Goal: Information Seeking & Learning: Learn about a topic

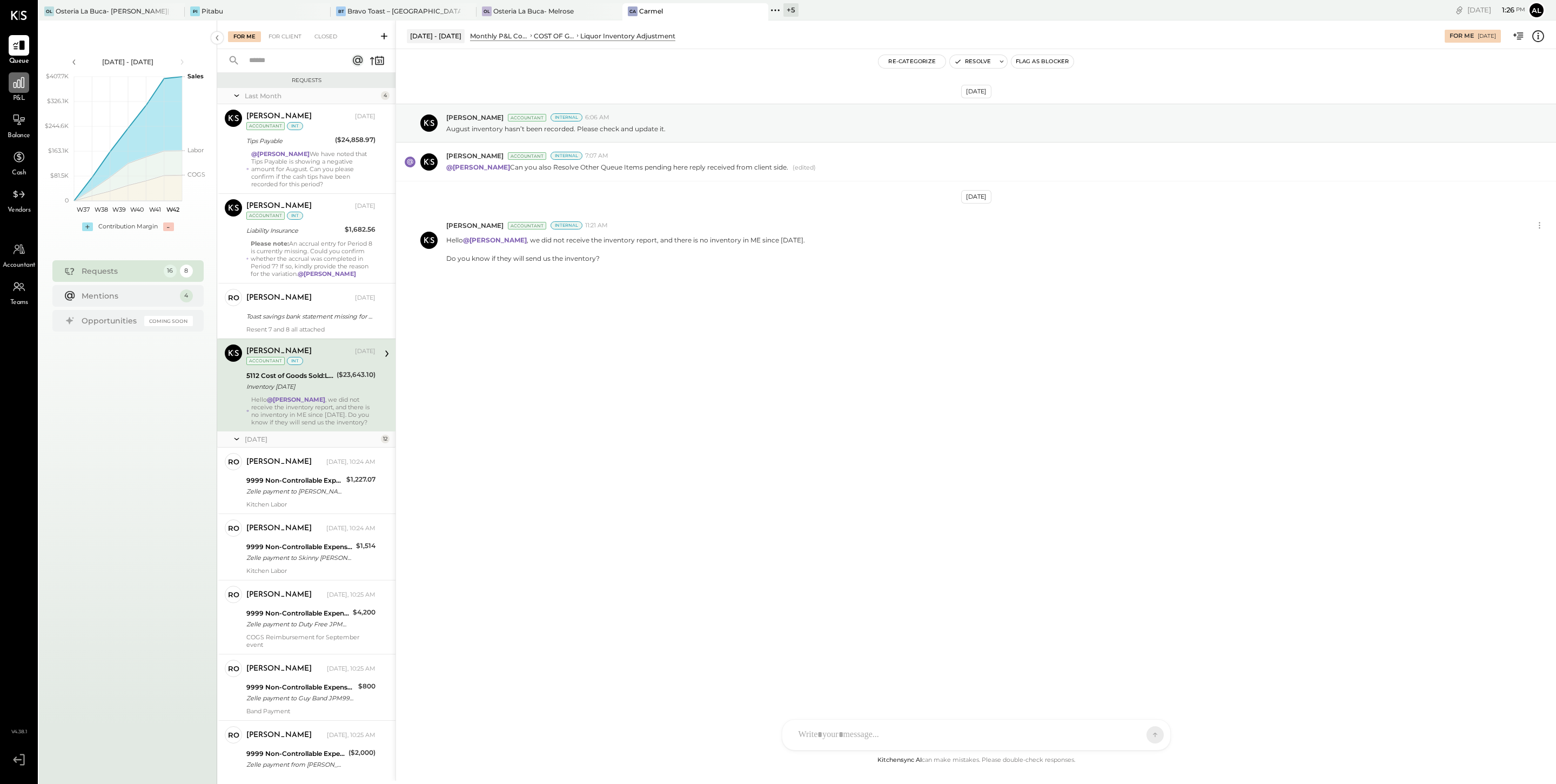
click at [22, 81] on icon at bounding box center [19, 82] width 14 height 14
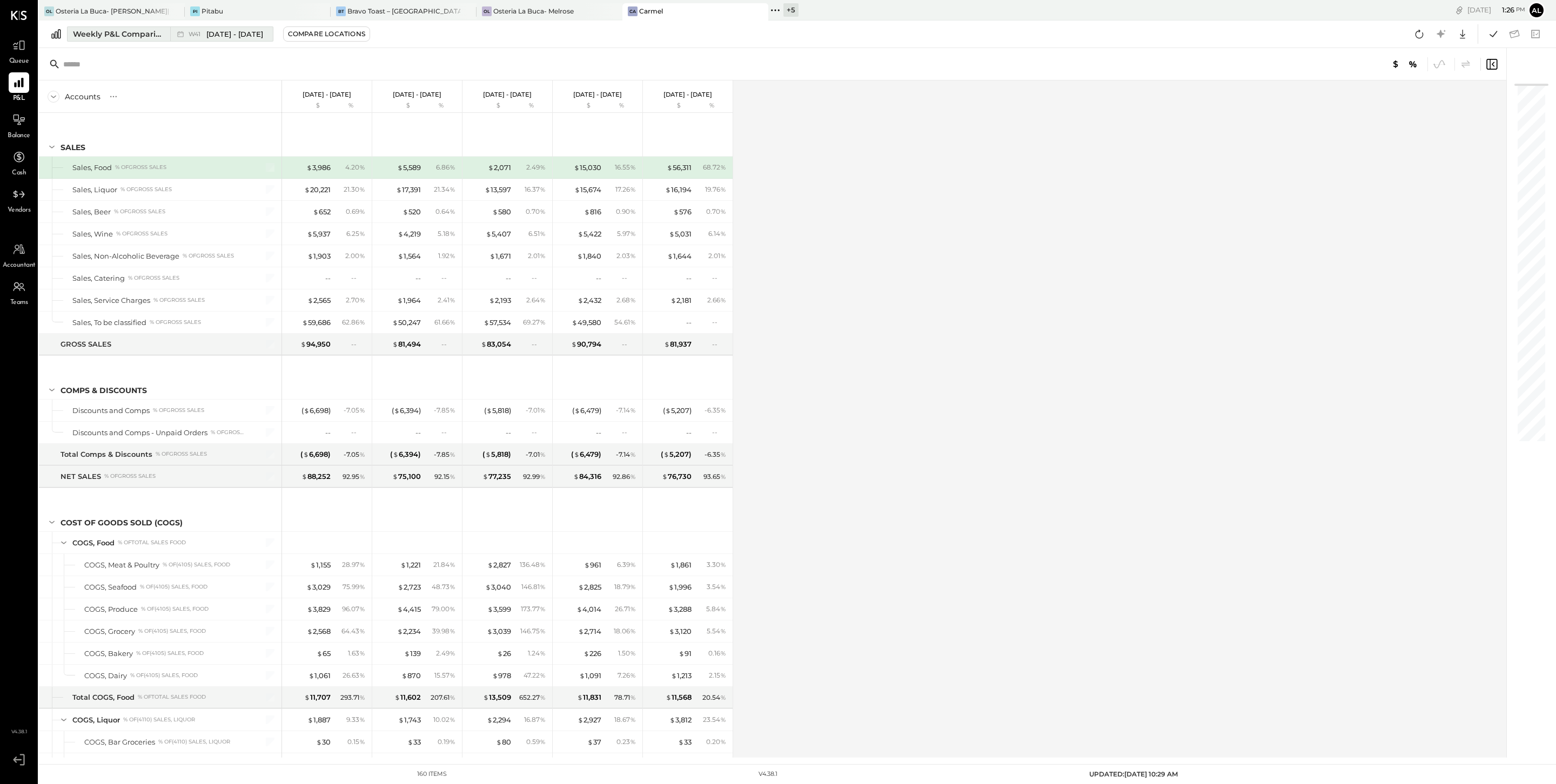
click at [88, 33] on div "Weekly P&L Comparison" at bounding box center [118, 34] width 91 height 11
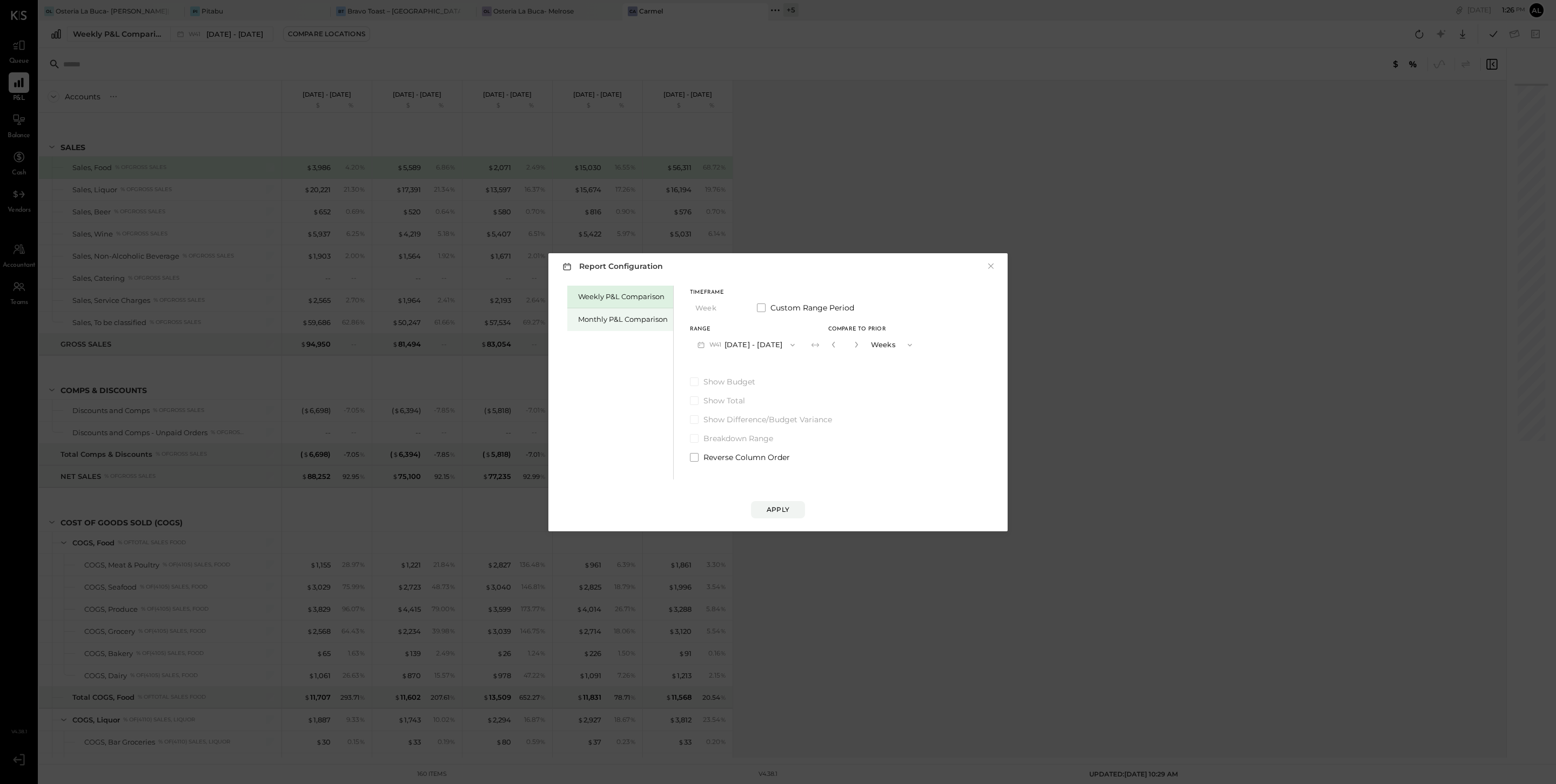
click at [625, 314] on div "Monthly P&L Comparison" at bounding box center [623, 320] width 89 height 11
click at [789, 342] on icon "button" at bounding box center [793, 345] width 9 height 9
click at [775, 364] on div "M09 Sep 1 - 30, 2025" at bounding box center [752, 370] width 124 height 23
click at [835, 347] on div "Compare" at bounding box center [838, 347] width 35 height 9
click at [856, 344] on icon "button" at bounding box center [857, 344] width 6 height 6
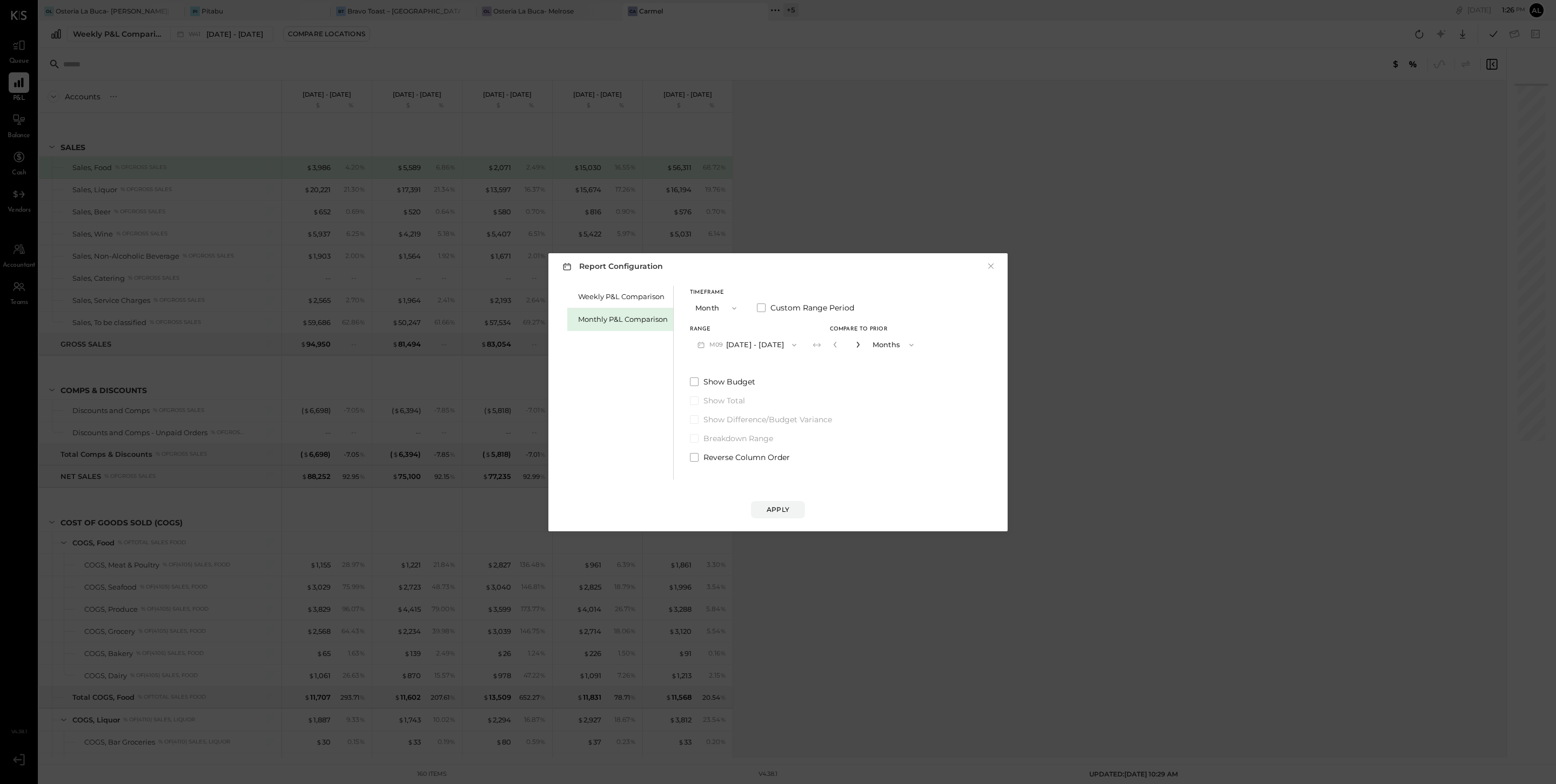
click at [856, 344] on icon "button" at bounding box center [857, 344] width 6 height 6
type input "*"
click at [783, 516] on button "Apply" at bounding box center [778, 510] width 54 height 18
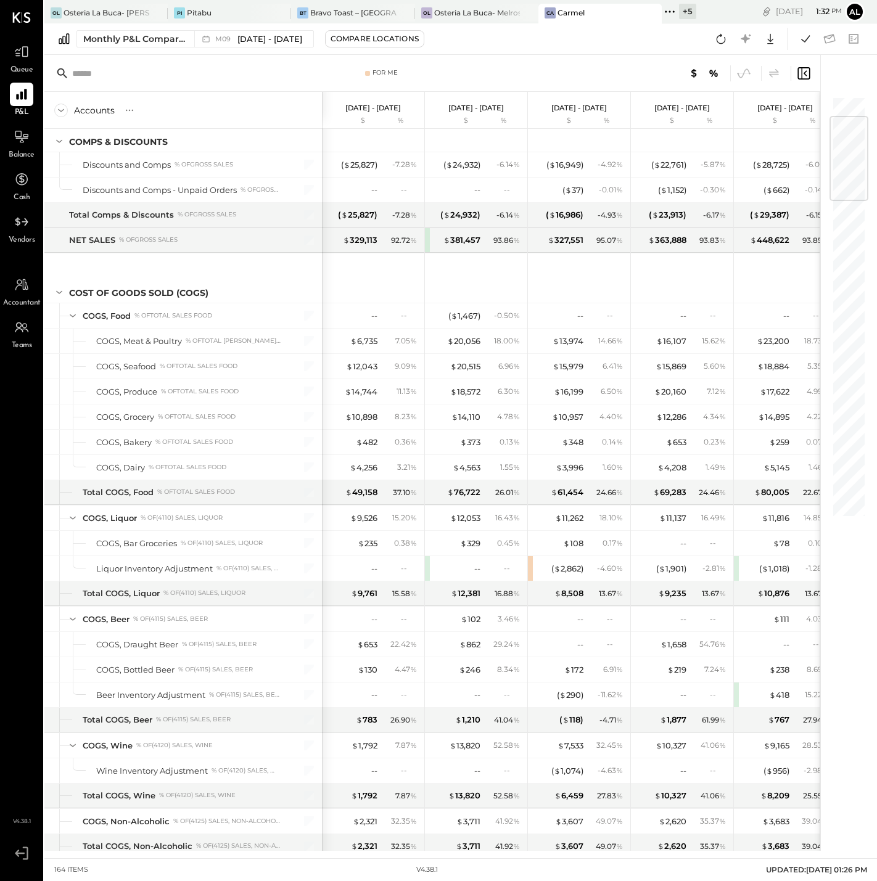
scroll to position [169, 0]
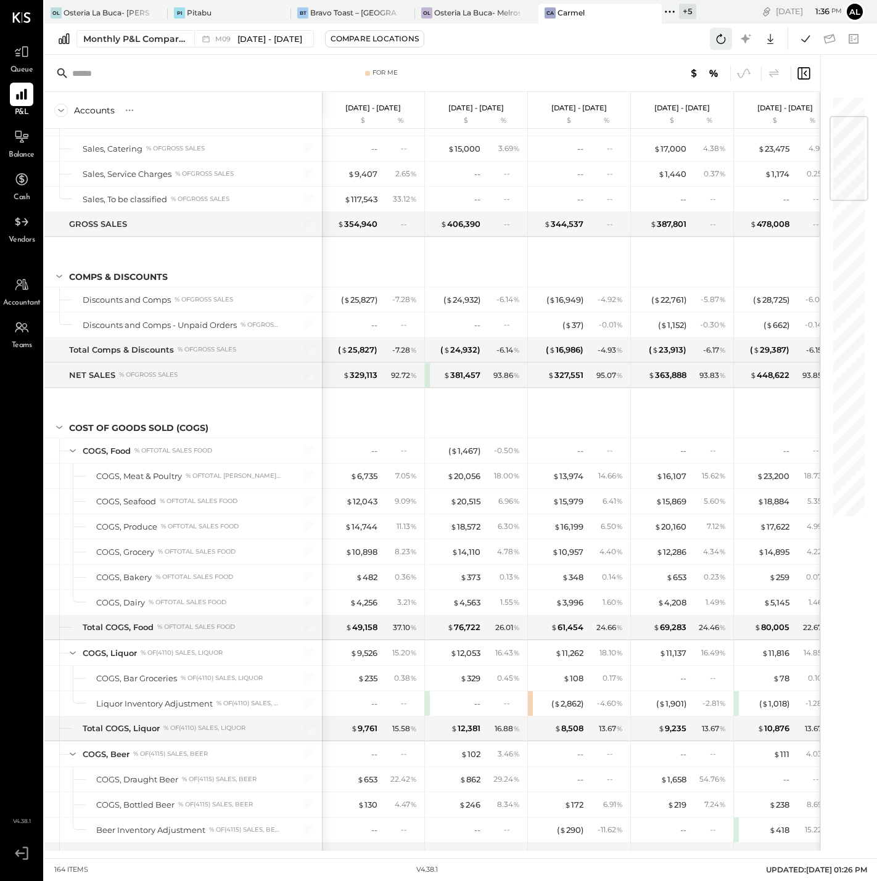
click at [718, 35] on icon at bounding box center [721, 39] width 9 height 10
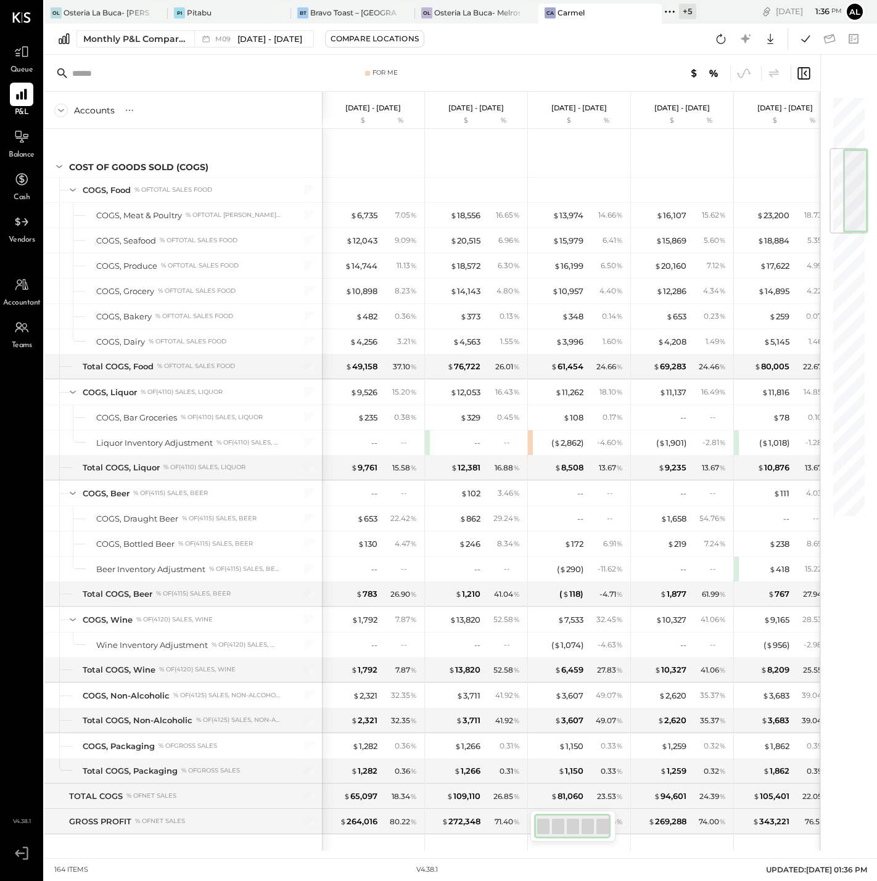
scroll to position [444, 0]
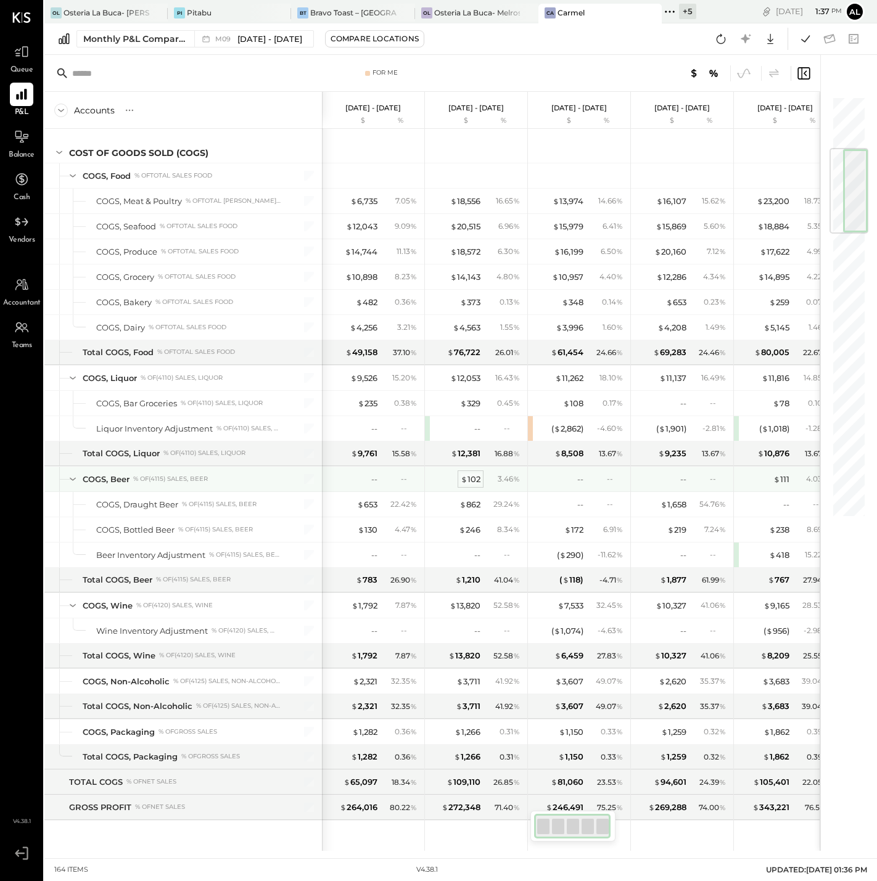
click at [472, 485] on div "$ 102" at bounding box center [471, 480] width 20 height 12
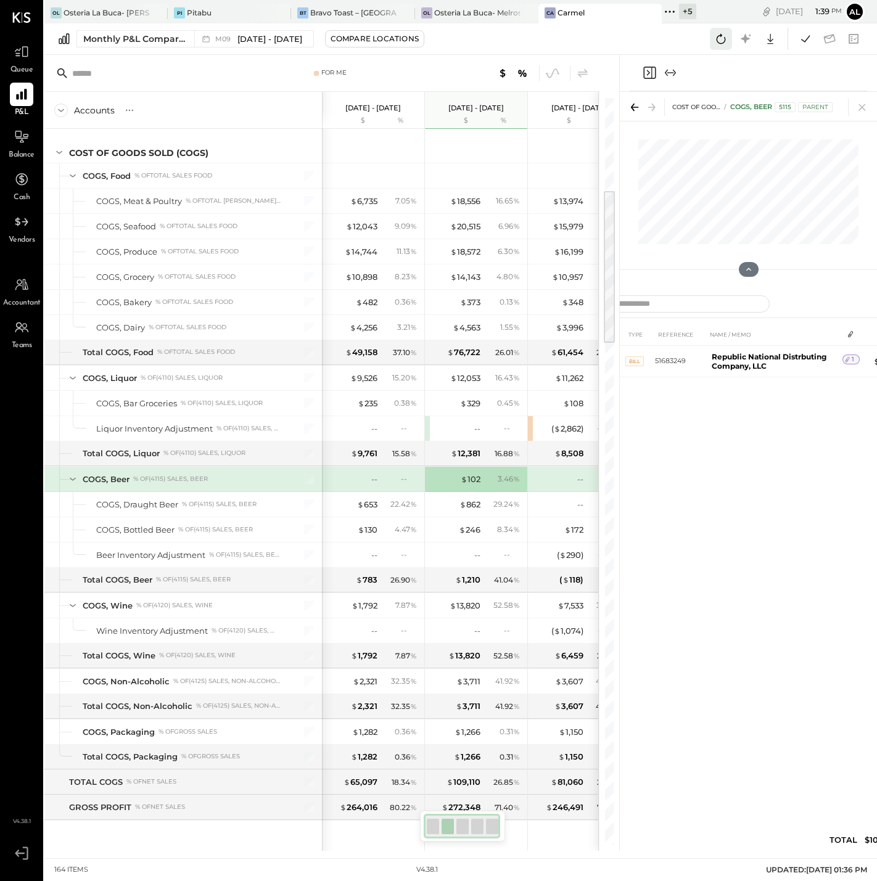
click at [717, 39] on icon at bounding box center [721, 39] width 9 height 10
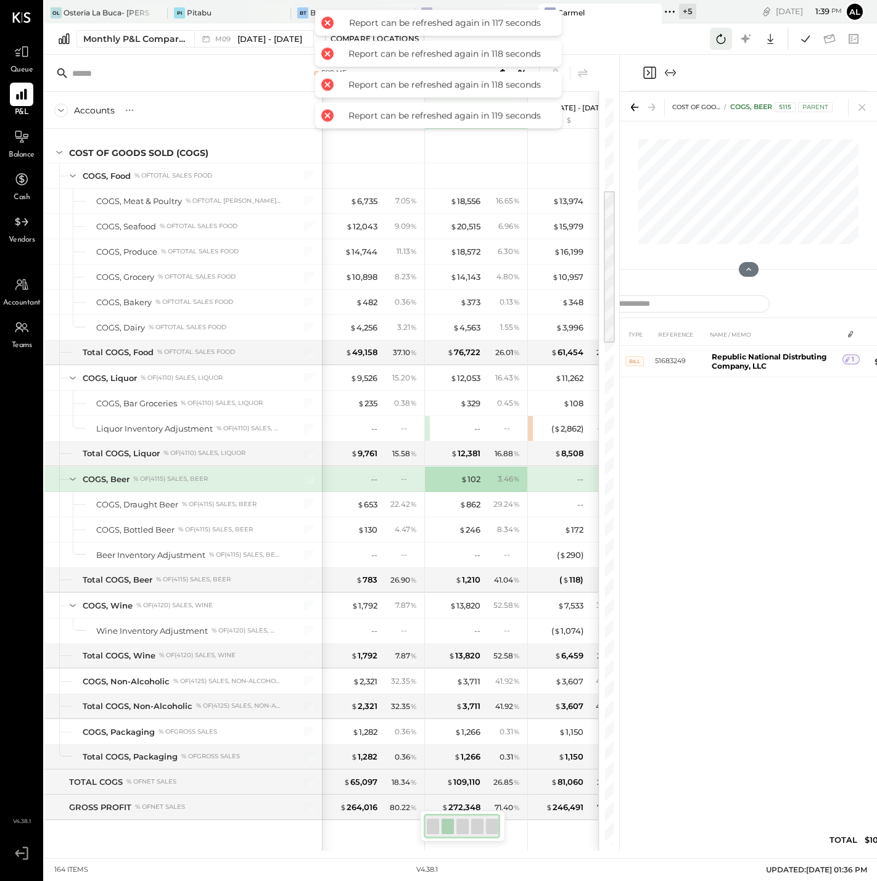
click at [717, 39] on icon at bounding box center [721, 39] width 9 height 10
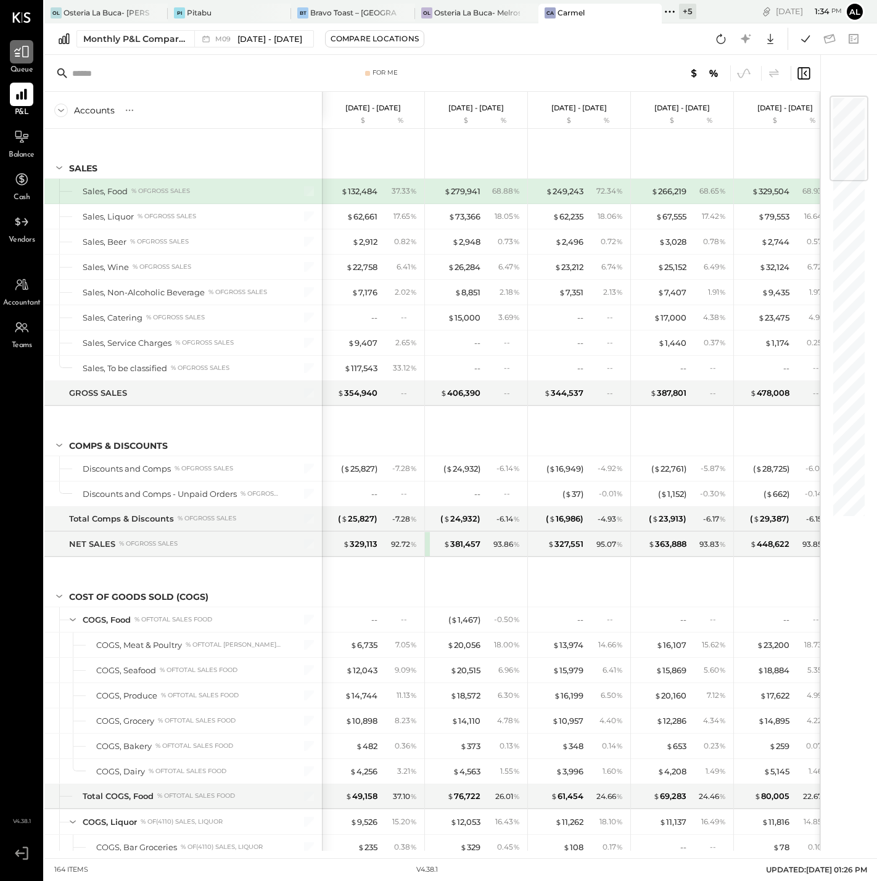
click at [28, 57] on icon at bounding box center [22, 52] width 16 height 16
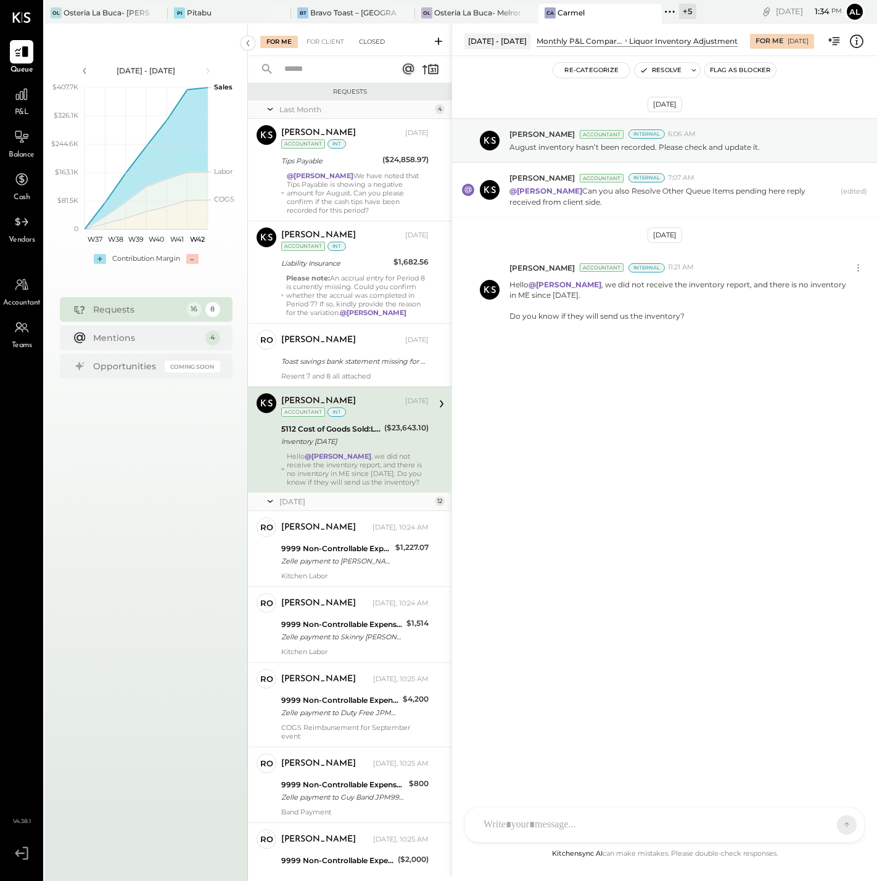
click at [376, 41] on div "Closed" at bounding box center [372, 42] width 38 height 12
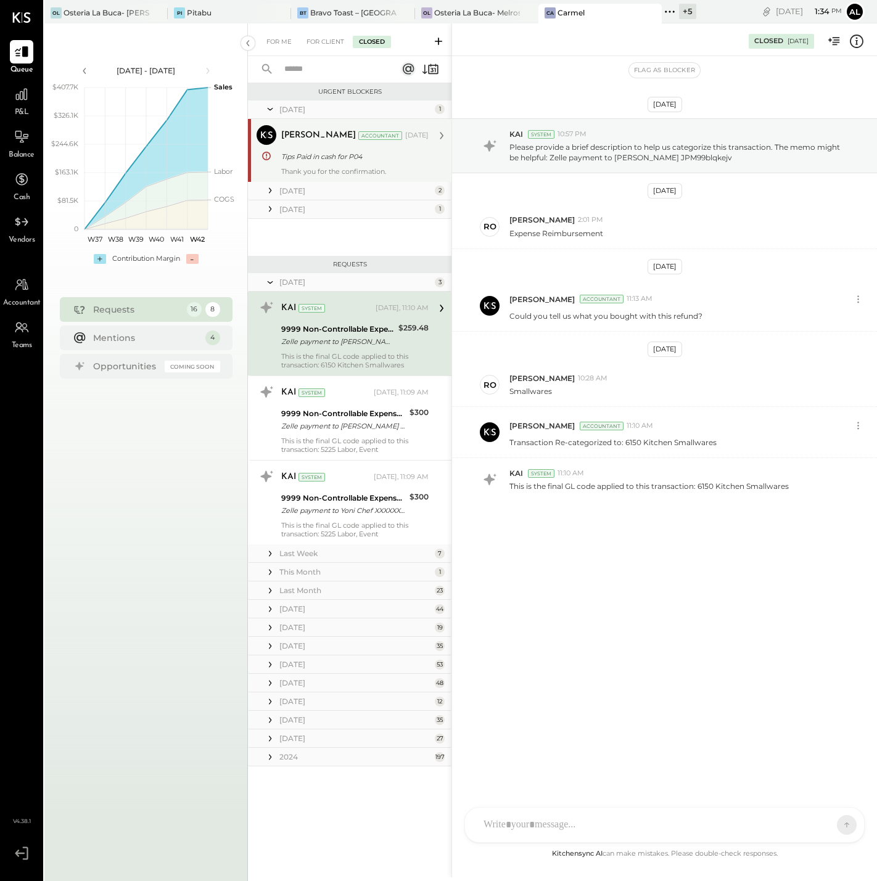
click at [330, 150] on div "Tips Paid in cash for P04" at bounding box center [353, 156] width 144 height 12
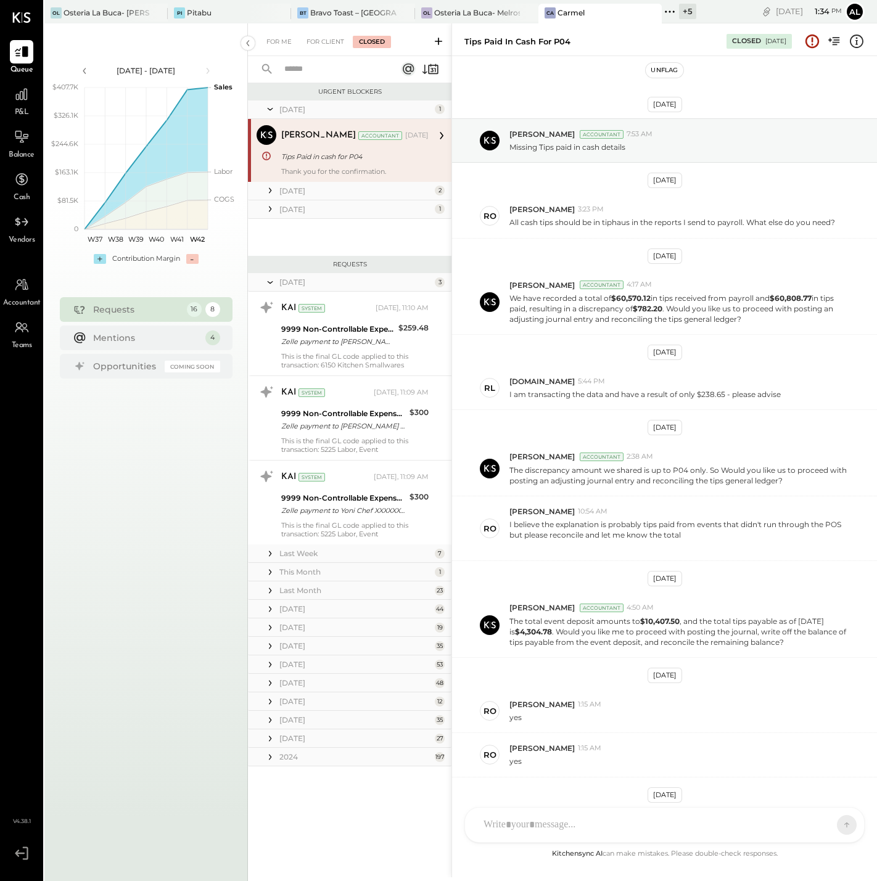
scroll to position [104, 0]
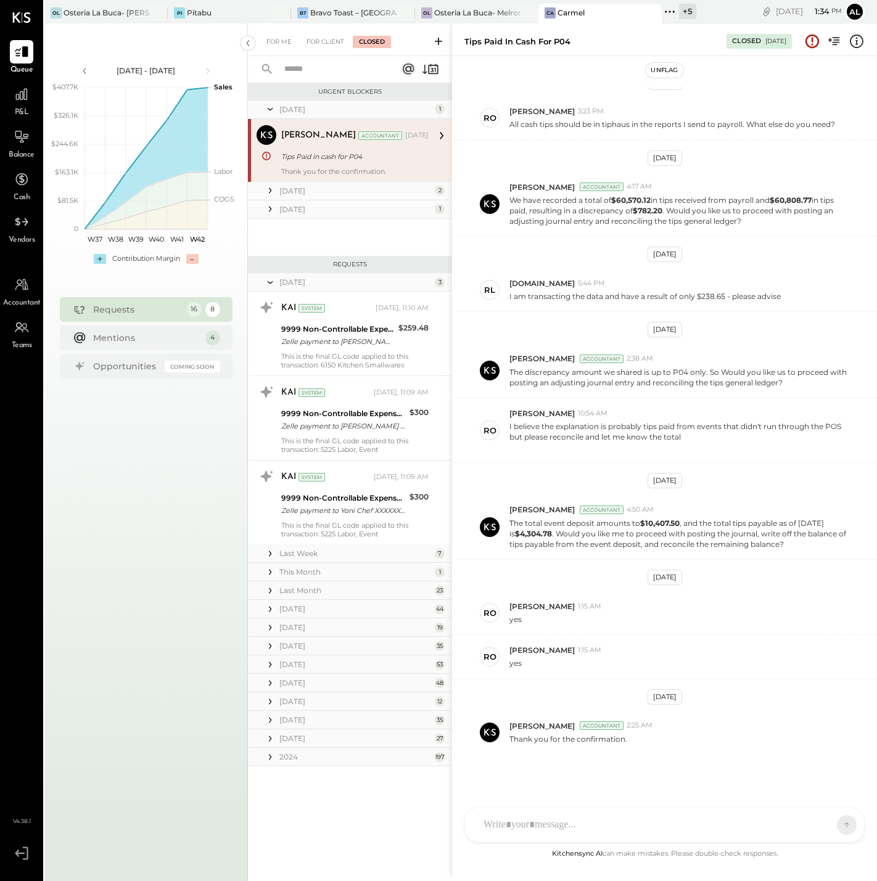
click at [267, 191] on icon at bounding box center [270, 190] width 12 height 12
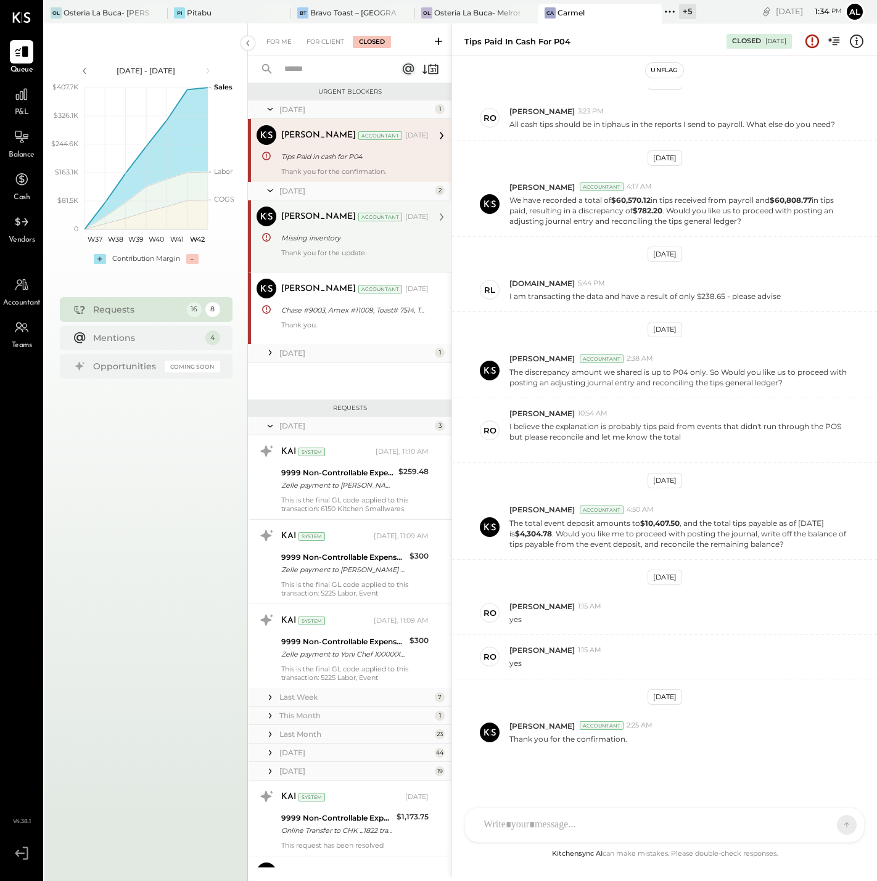
click at [334, 221] on div "[PERSON_NAME]" at bounding box center [318, 217] width 75 height 12
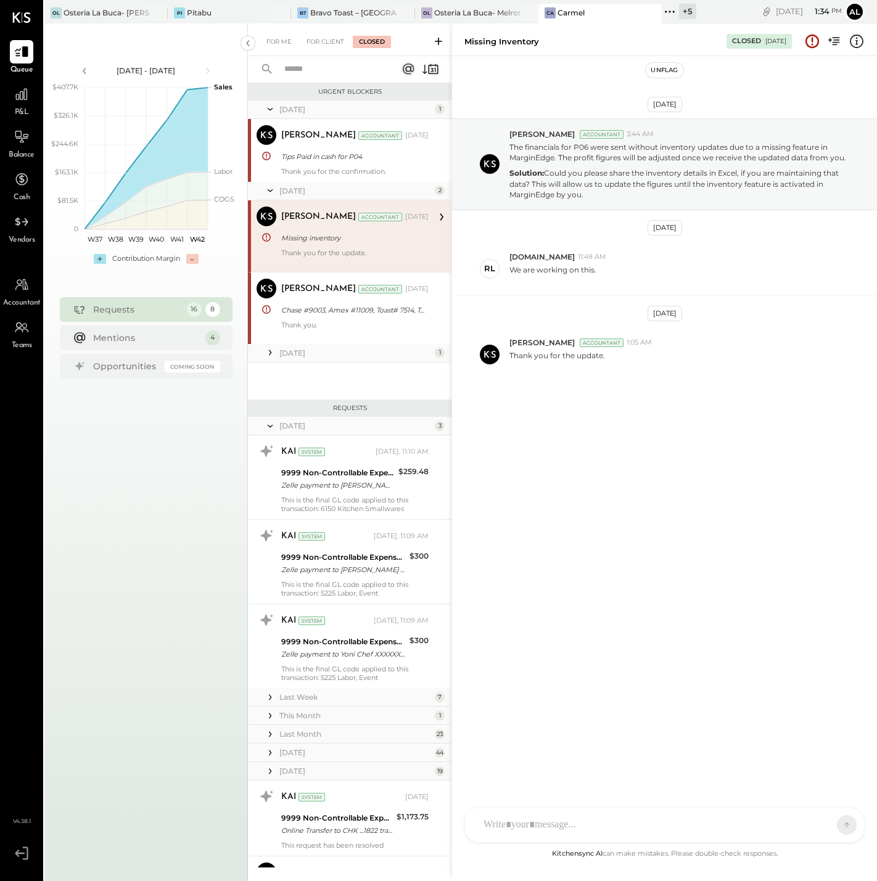
click at [271, 188] on icon at bounding box center [270, 190] width 12 height 31
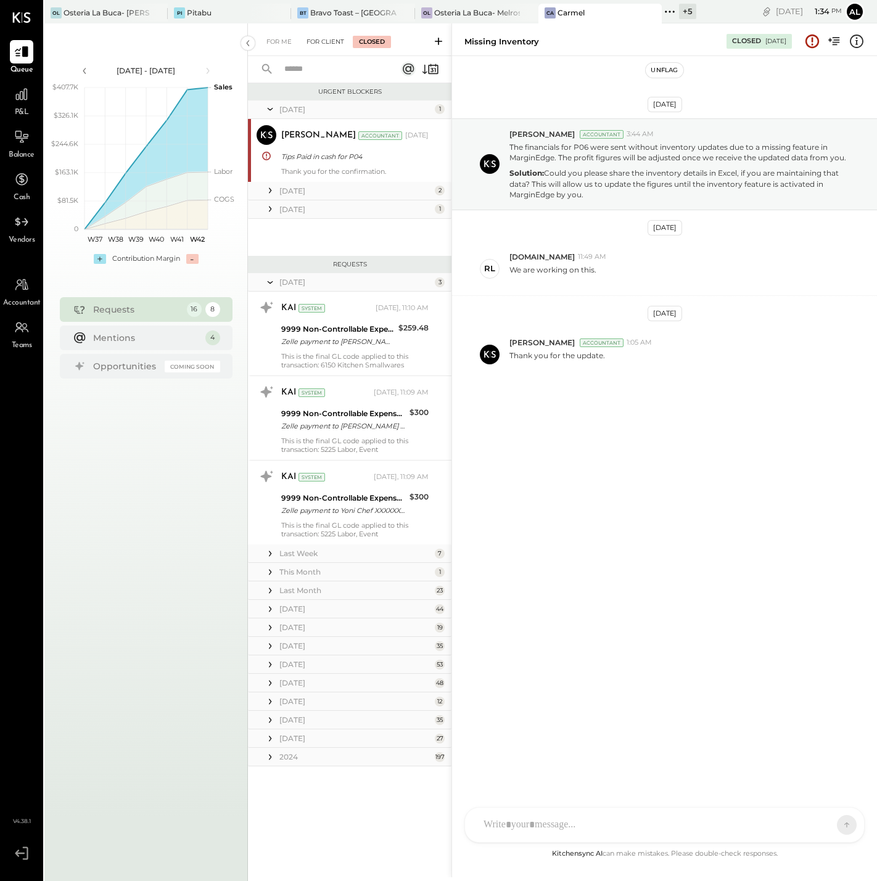
click at [335, 36] on div "For Client" at bounding box center [325, 42] width 50 height 12
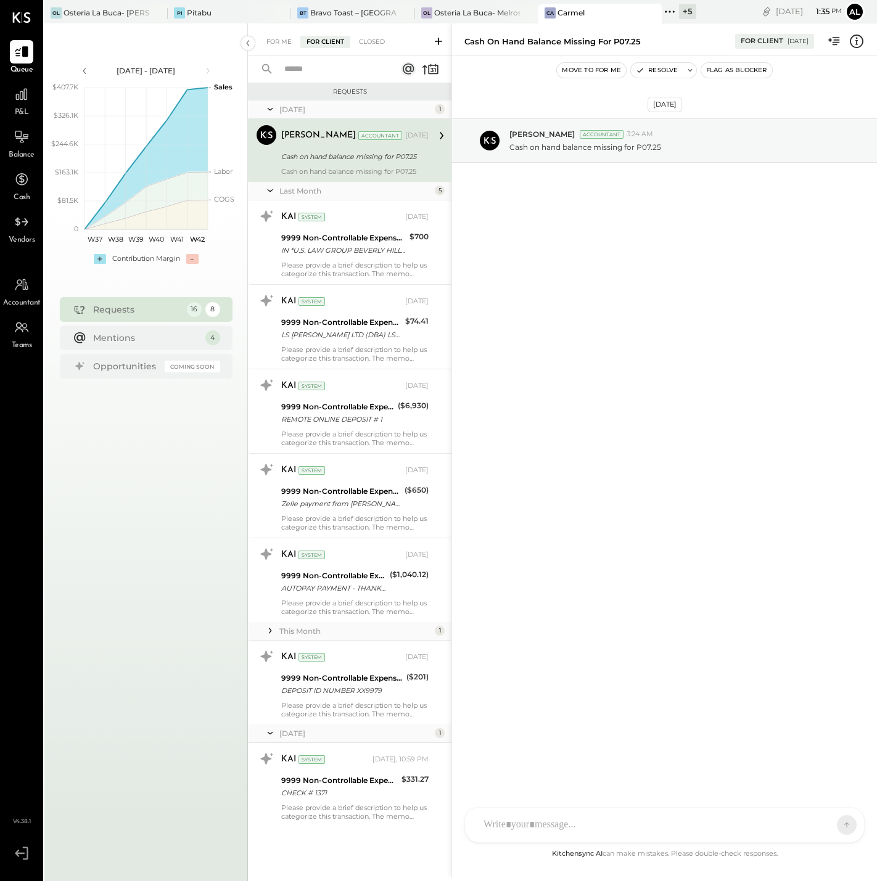
click at [324, 63] on input "text" at bounding box center [333, 69] width 112 height 20
type input "*"
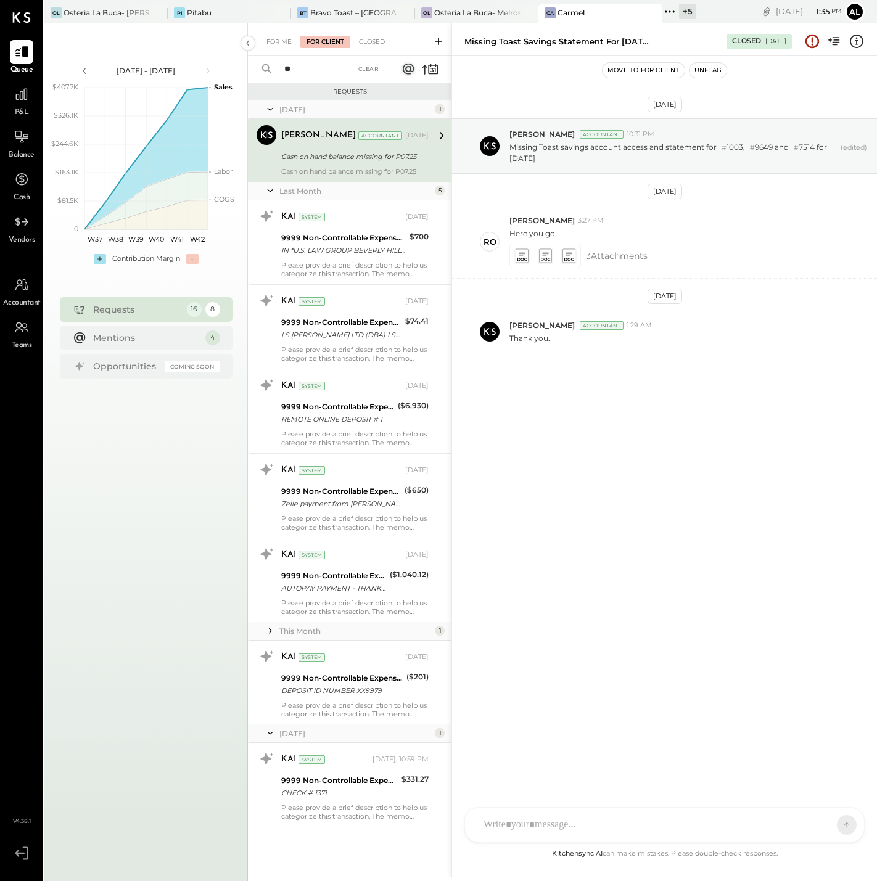
scroll to position [104, 0]
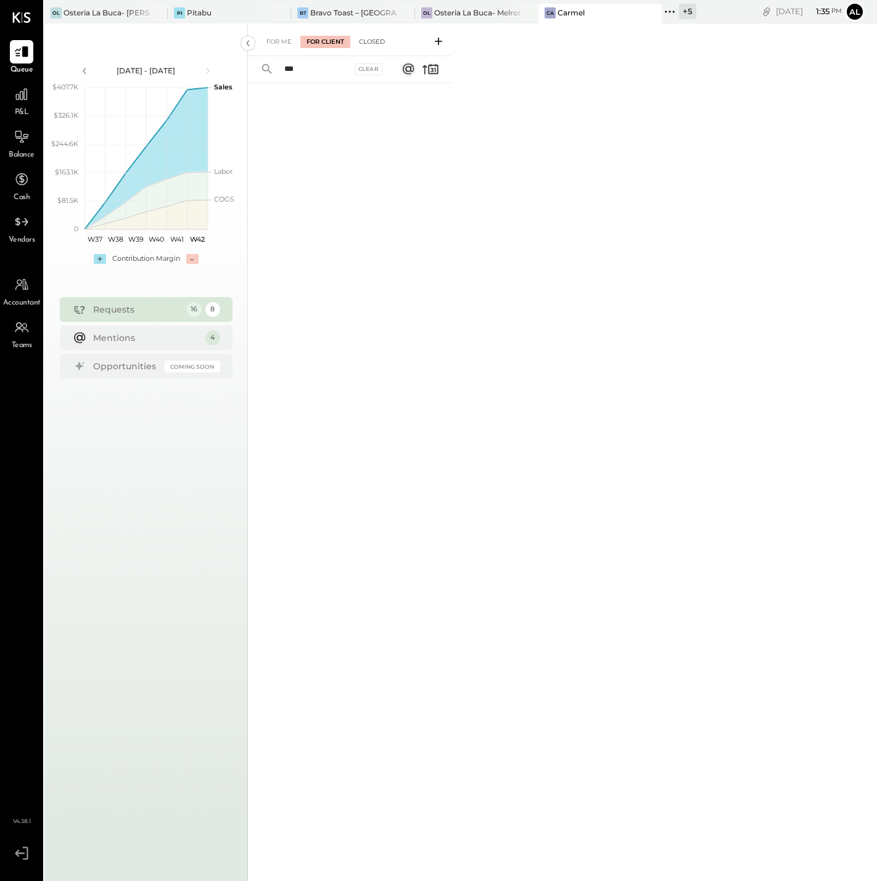
type input "***"
click at [380, 40] on div "Closed" at bounding box center [372, 42] width 38 height 12
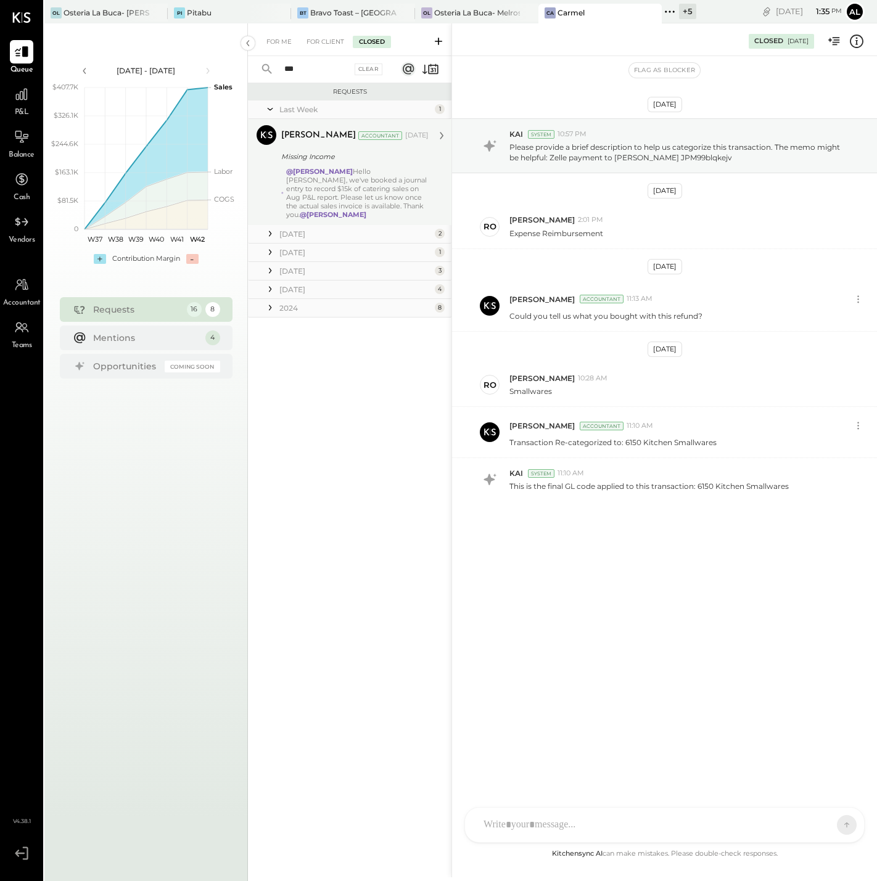
click at [358, 181] on div "@ronnie Hello Ronnie, we've booked a journal entry to record $15k of catering s…" at bounding box center [357, 193] width 142 height 52
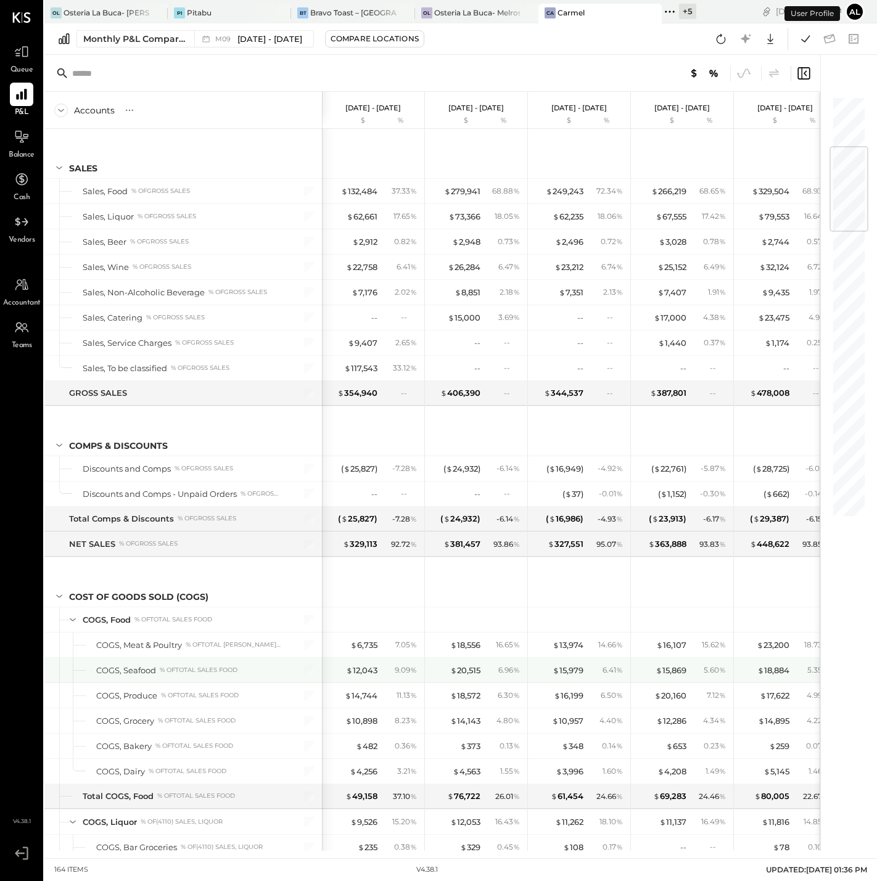
scroll to position [429, 0]
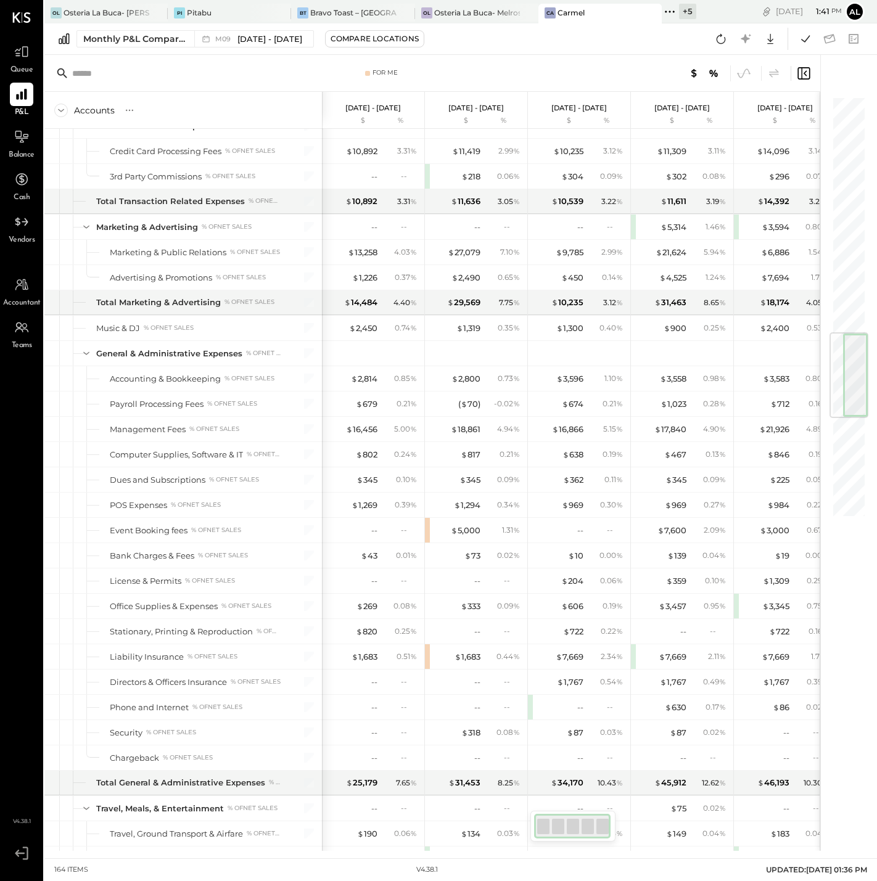
scroll to position [2000, 0]
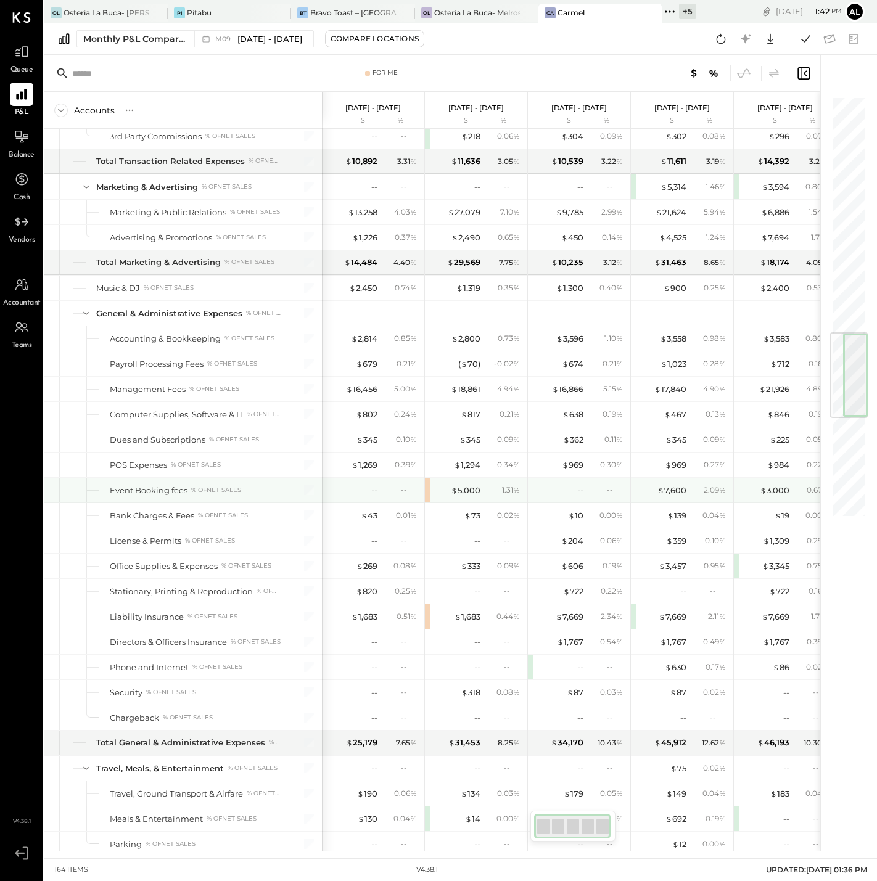
click at [430, 503] on div "$ 5,000 1.31 %" at bounding box center [476, 490] width 102 height 25
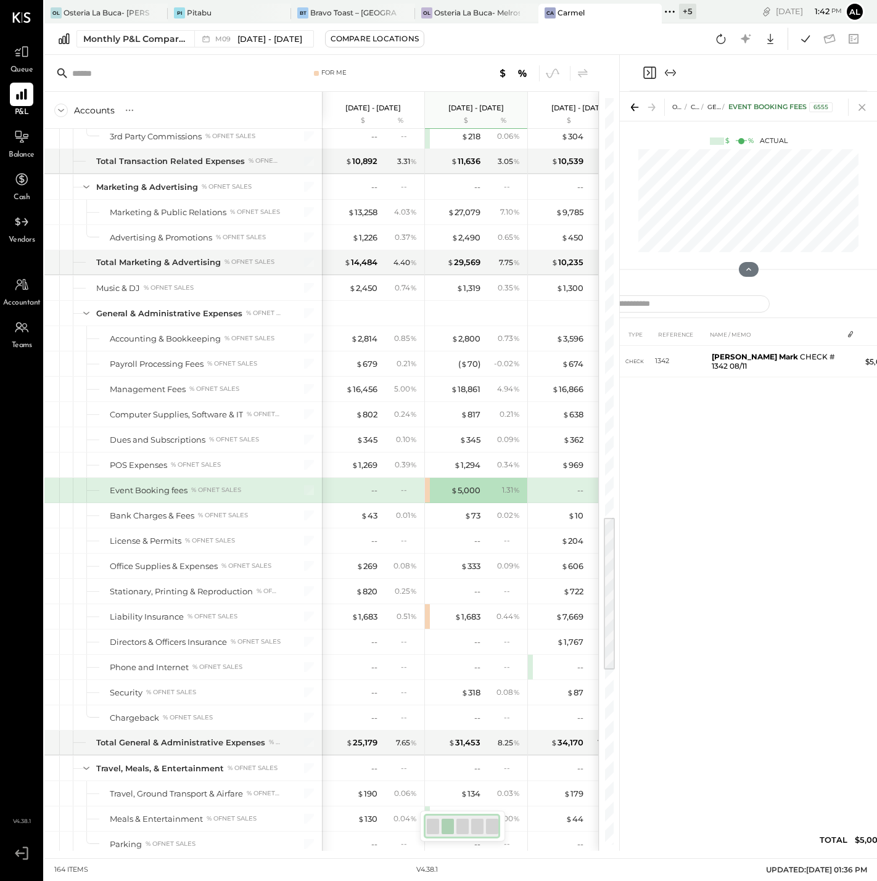
click at [863, 110] on icon at bounding box center [861, 107] width 17 height 17
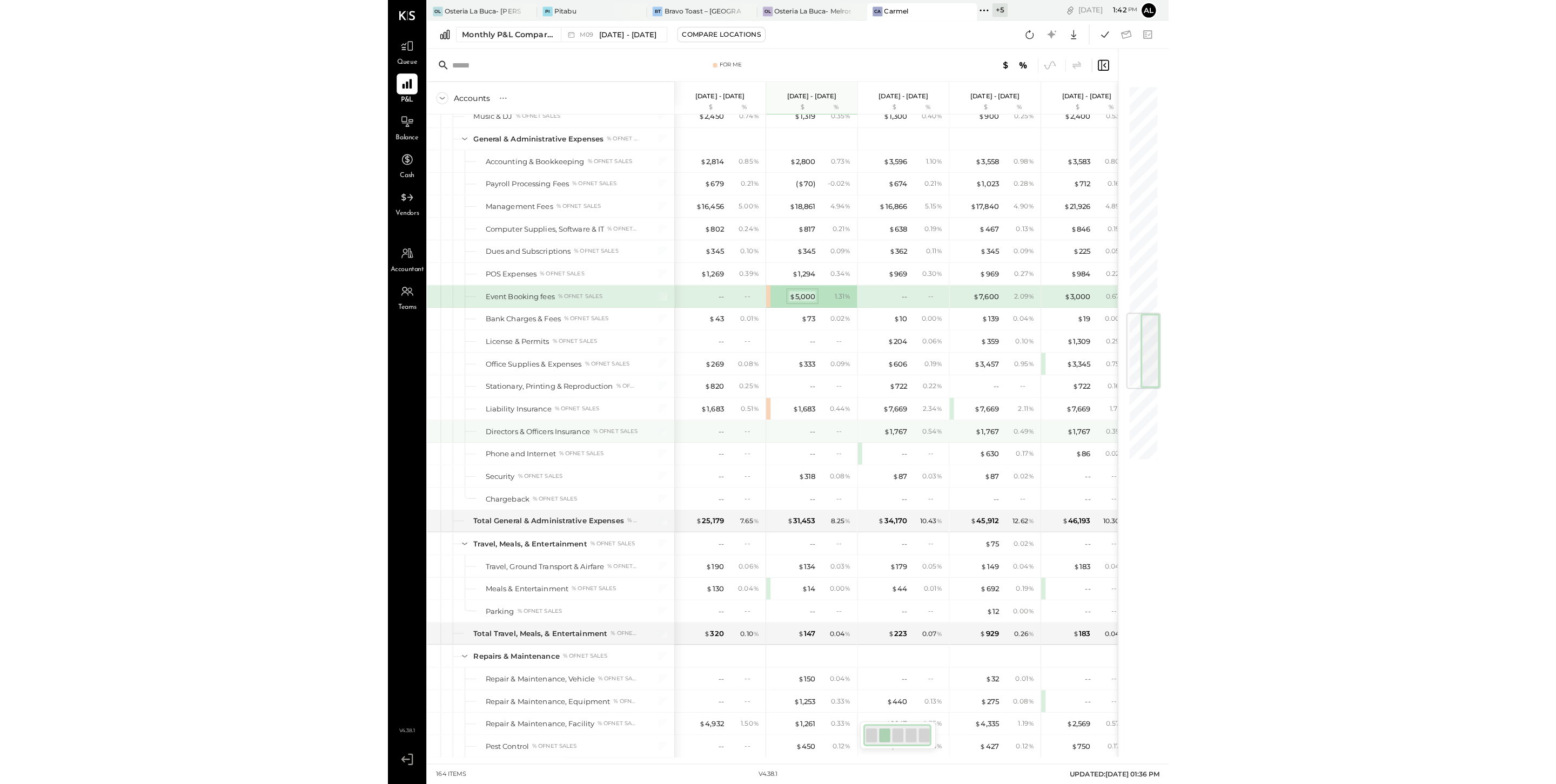
scroll to position [1894, 0]
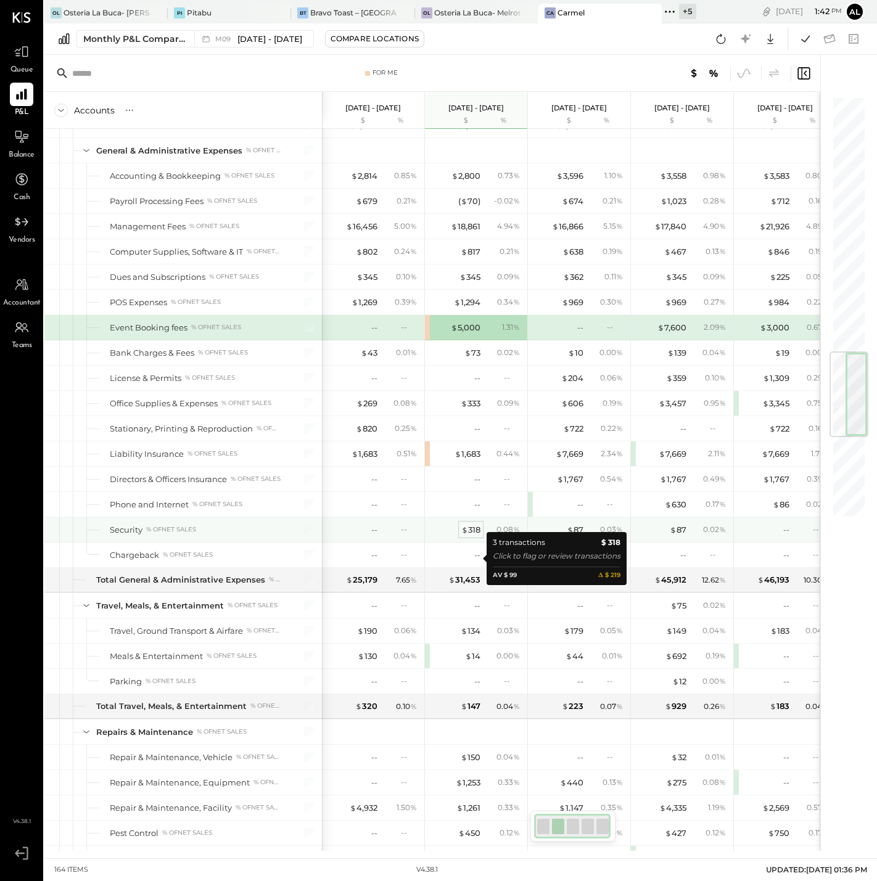
click at [477, 536] on div "$ 318" at bounding box center [470, 530] width 19 height 12
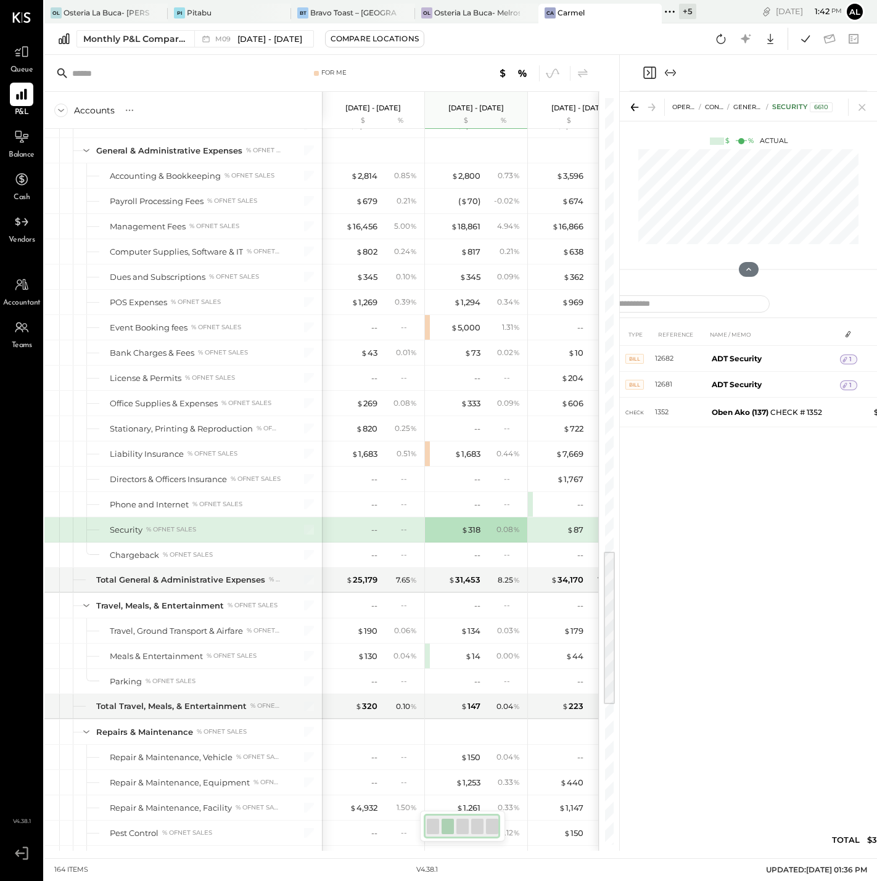
click at [859, 107] on icon at bounding box center [861, 107] width 17 height 17
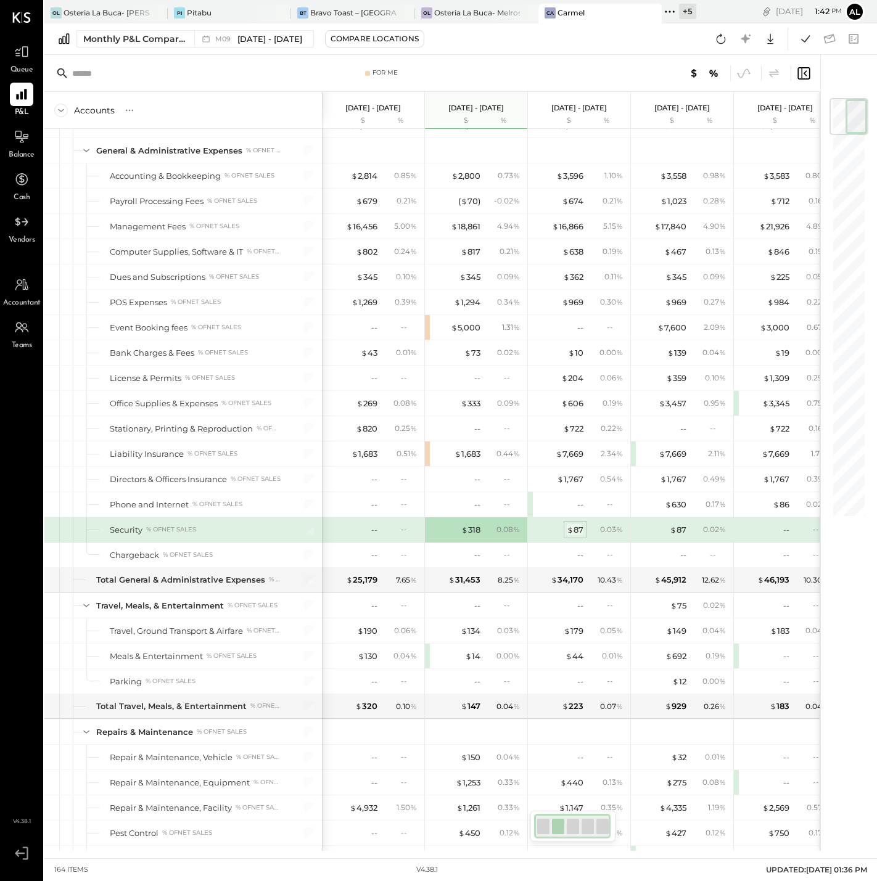
click at [576, 536] on div "$ 87" at bounding box center [575, 530] width 17 height 12
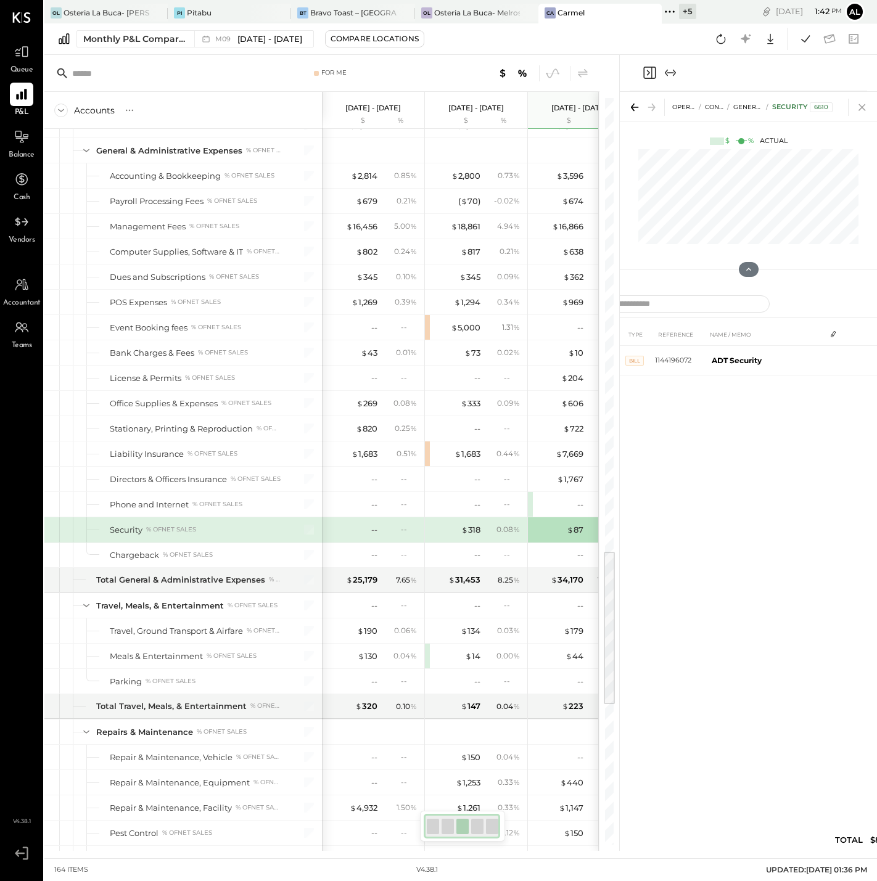
click at [861, 109] on icon at bounding box center [861, 107] width 17 height 17
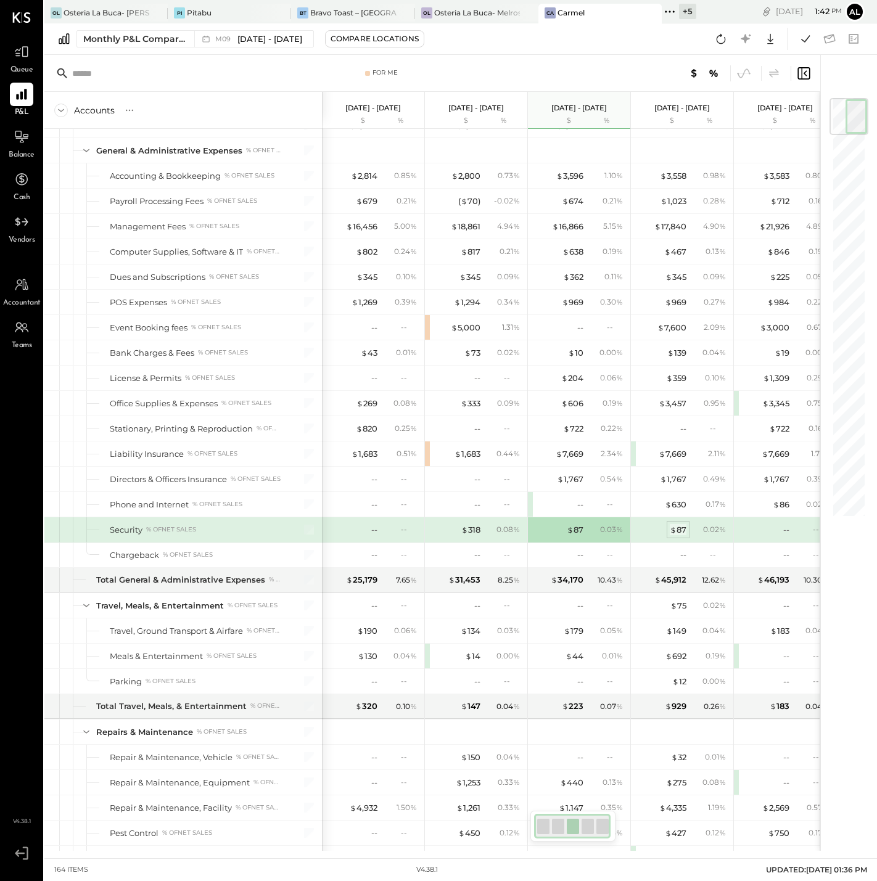
click at [680, 536] on div "$ 87" at bounding box center [678, 530] width 17 height 12
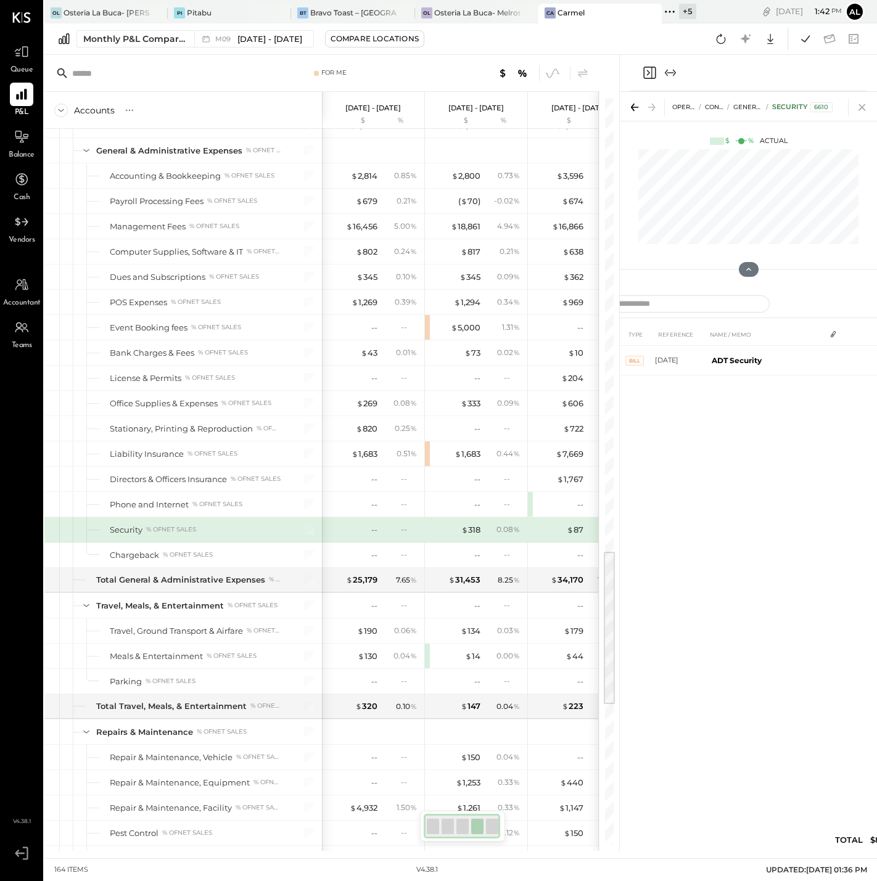
click at [856, 111] on icon at bounding box center [861, 107] width 17 height 17
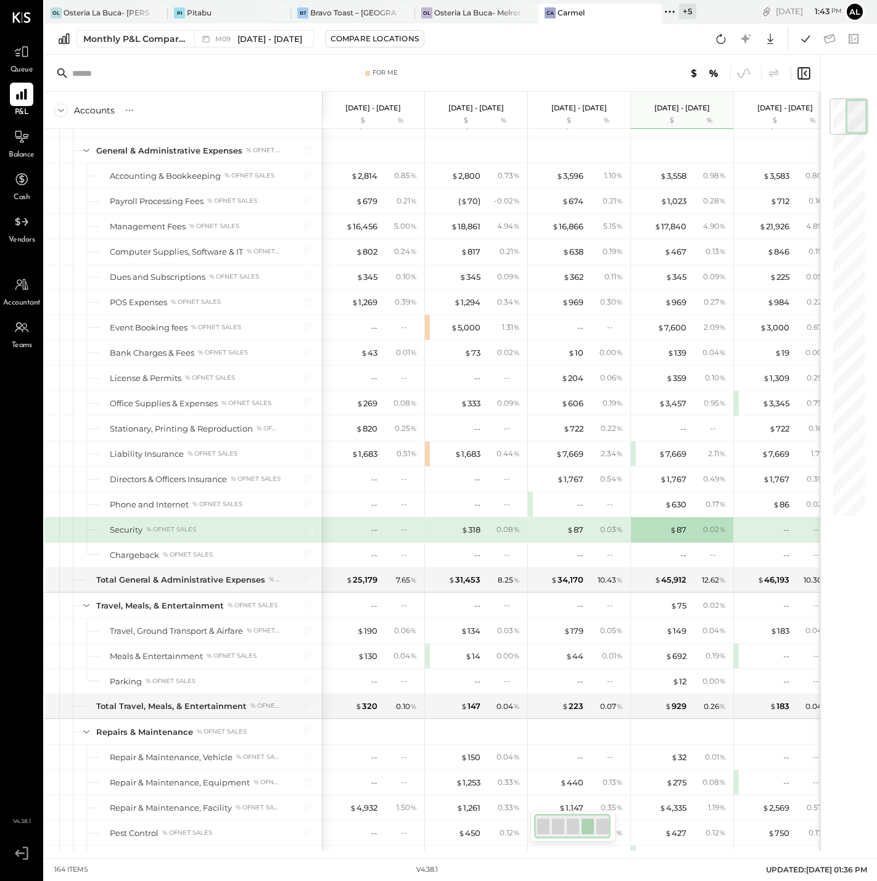
click at [339, 536] on div "--" at bounding box center [352, 530] width 49 height 12
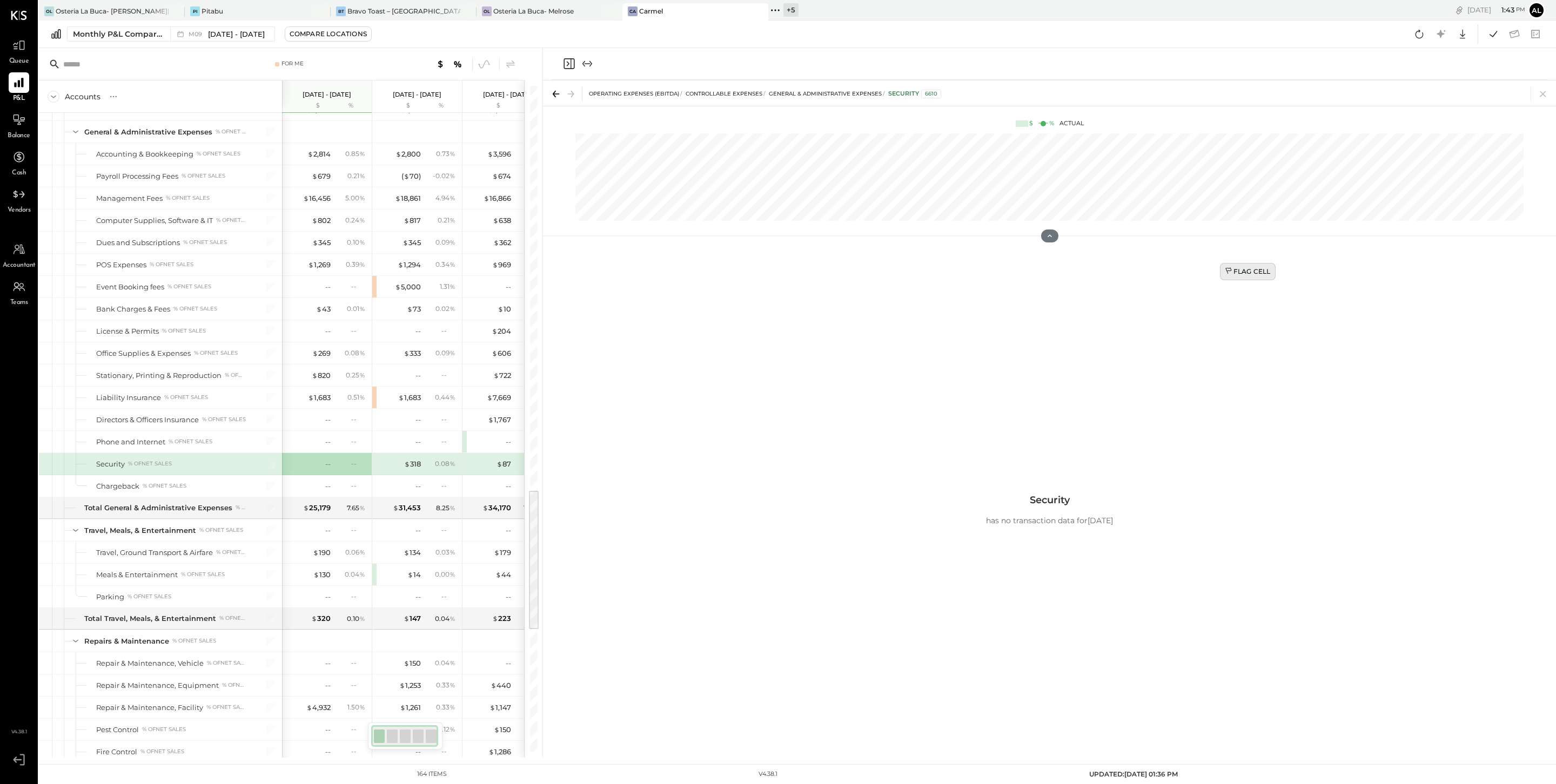
click at [767, 270] on div "Flag Cell" at bounding box center [1248, 272] width 46 height 9
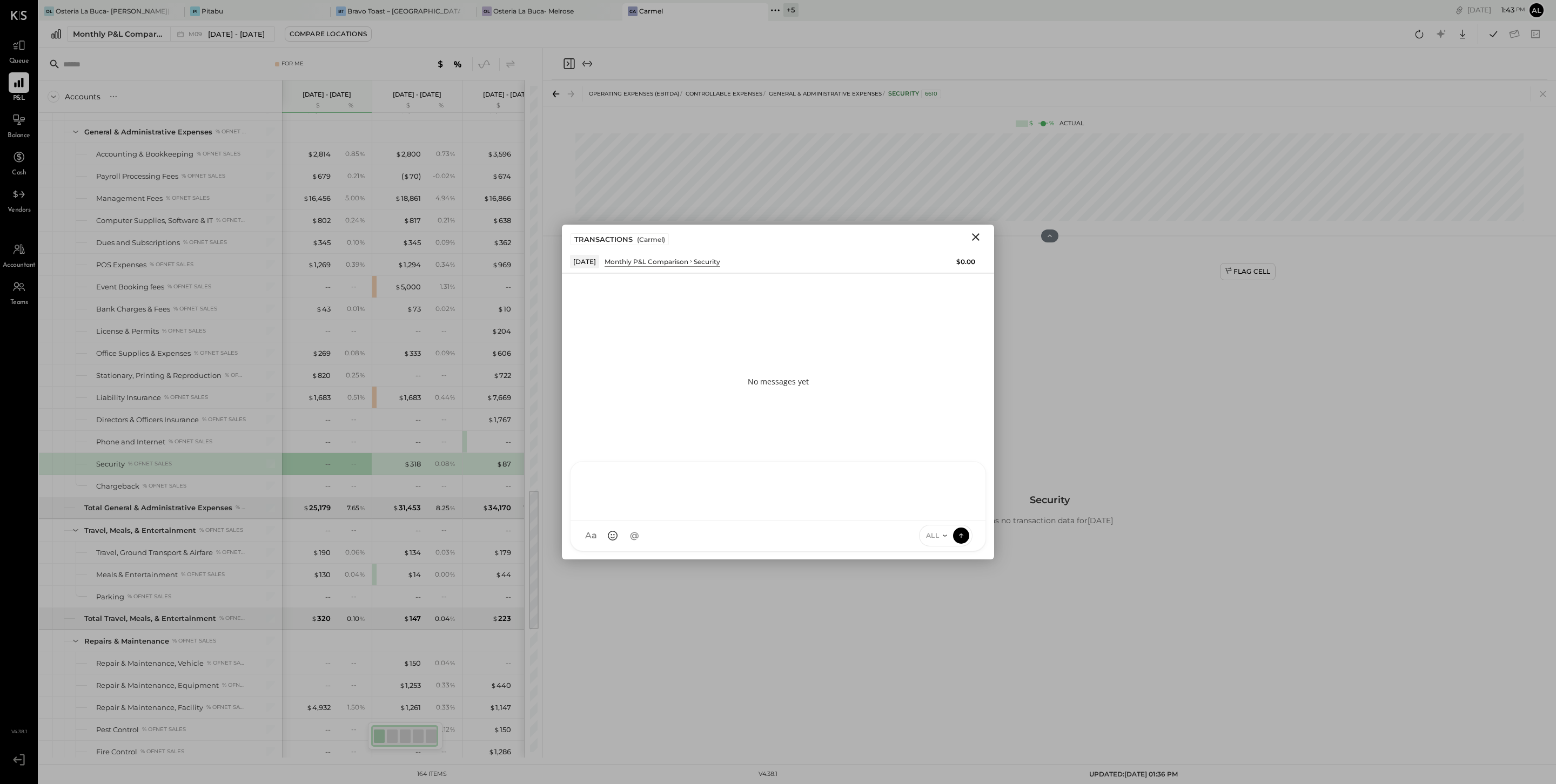
click at [649, 512] on div at bounding box center [777, 490] width 393 height 43
type input "******"
click at [672, 491] on div "[PERSON_NAME]" at bounding box center [659, 486] width 124 height 22
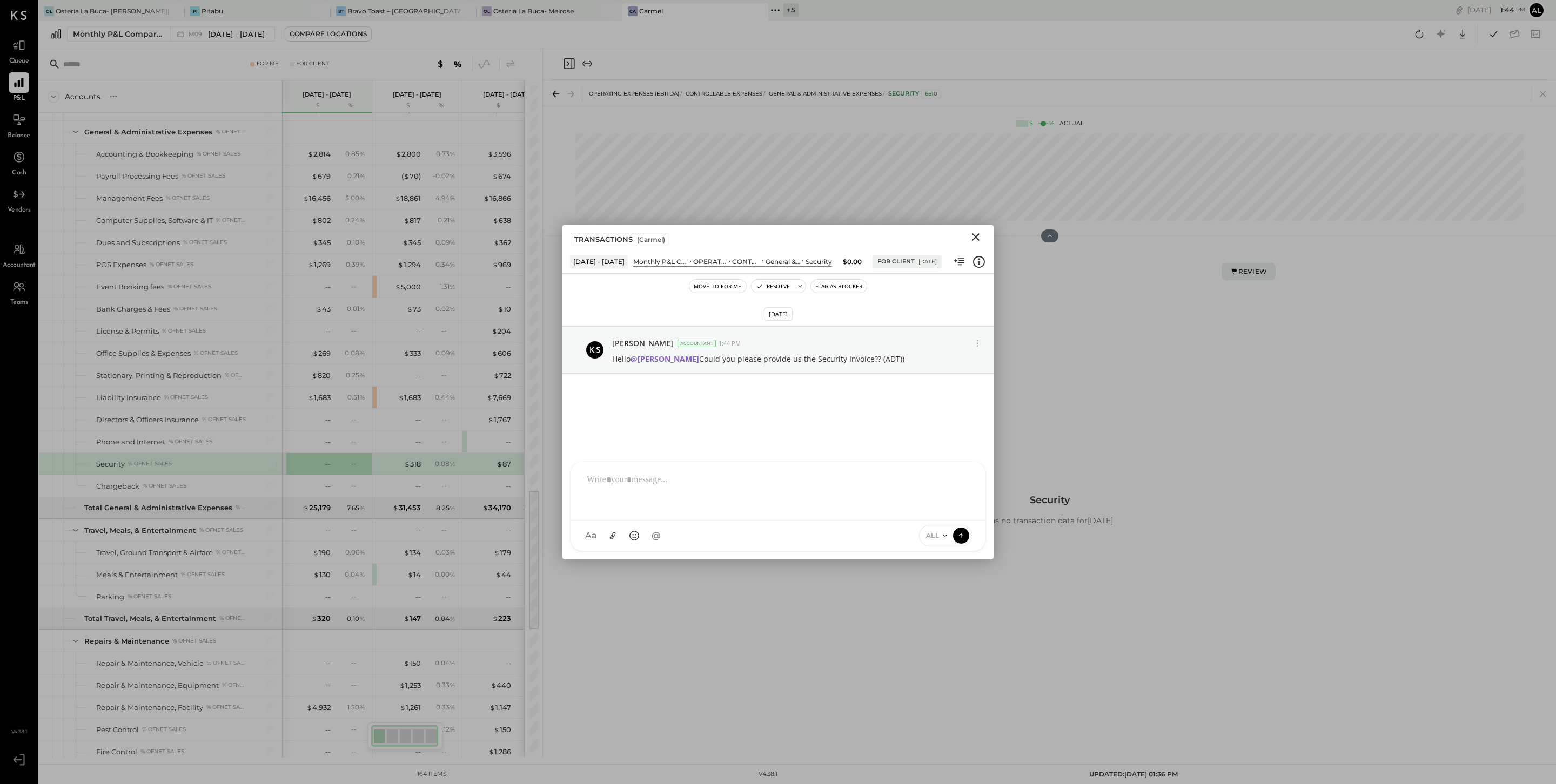
click at [767, 233] on icon "Close" at bounding box center [975, 237] width 13 height 13
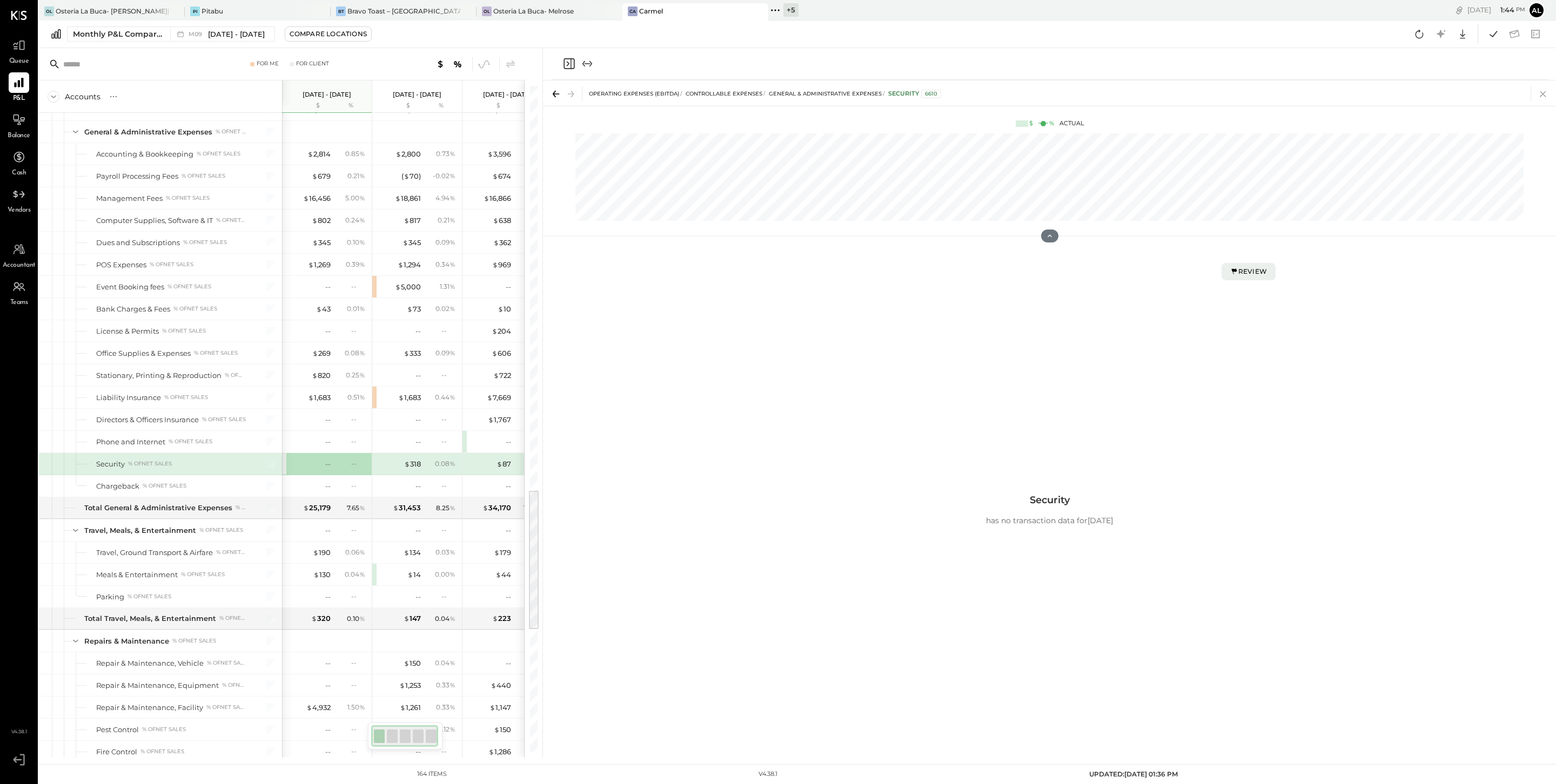
click at [767, 94] on icon at bounding box center [1542, 94] width 15 height 15
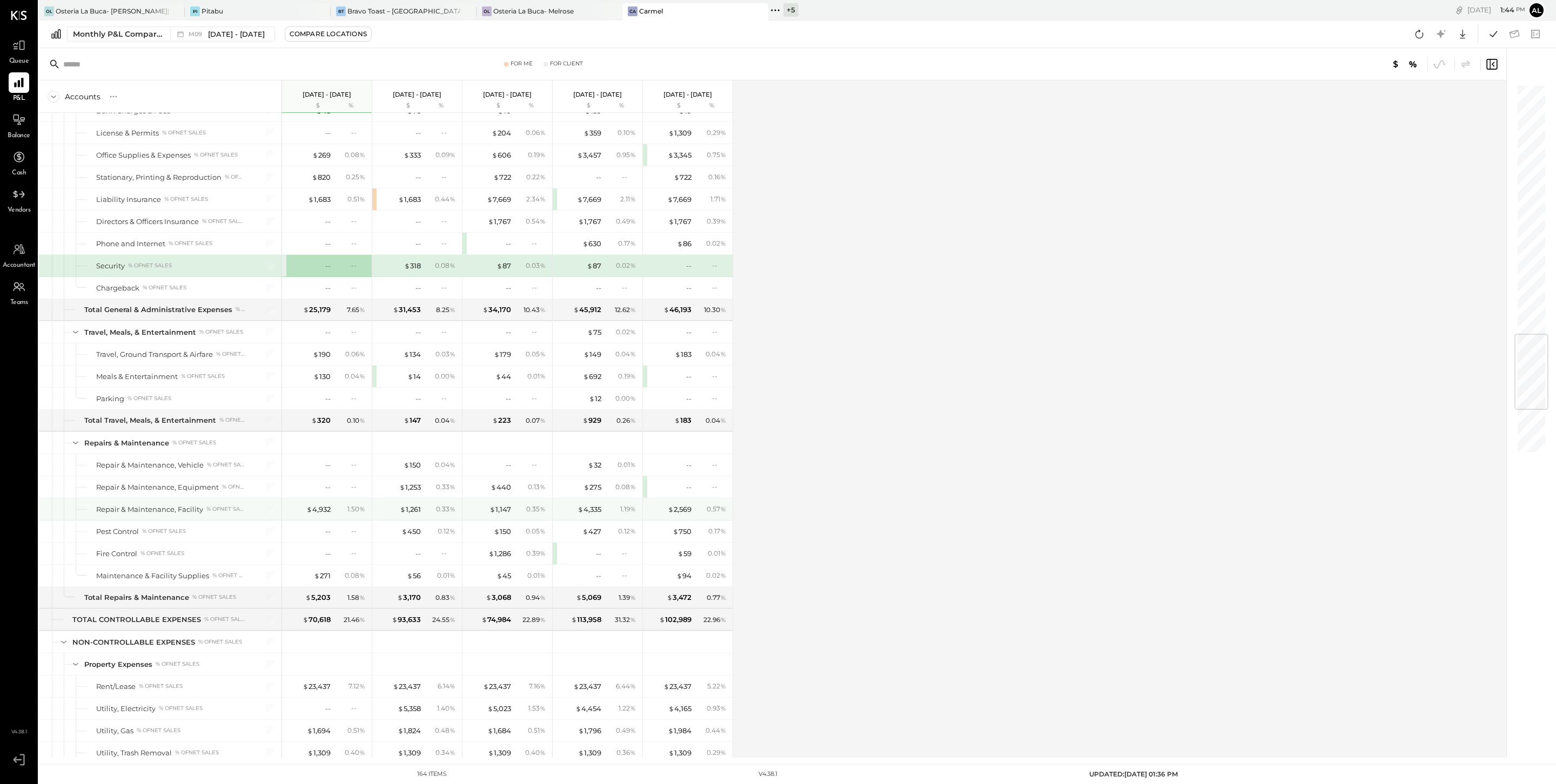
scroll to position [2111, 0]
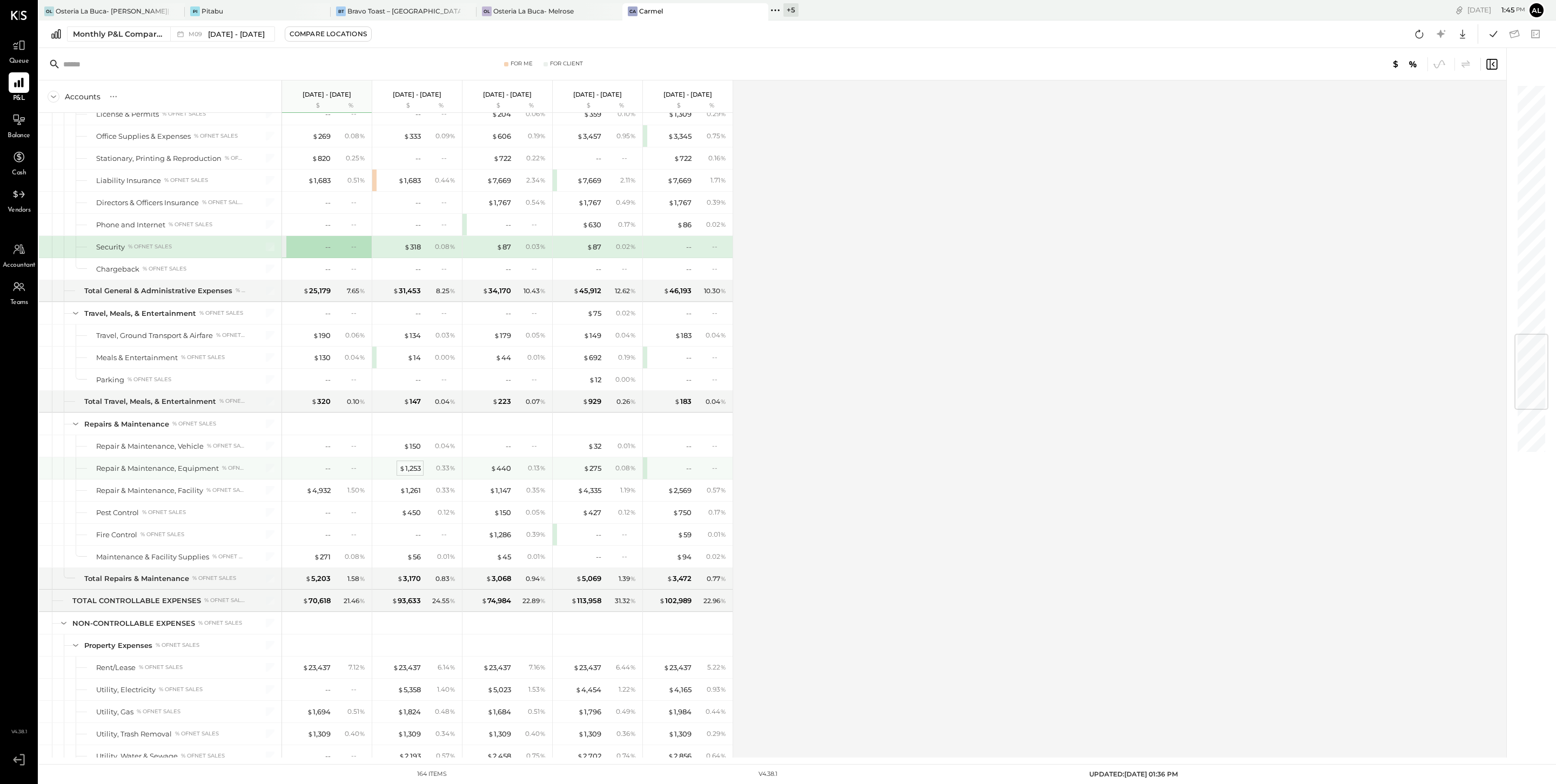
click at [409, 474] on div "$ 1,253" at bounding box center [410, 469] width 22 height 11
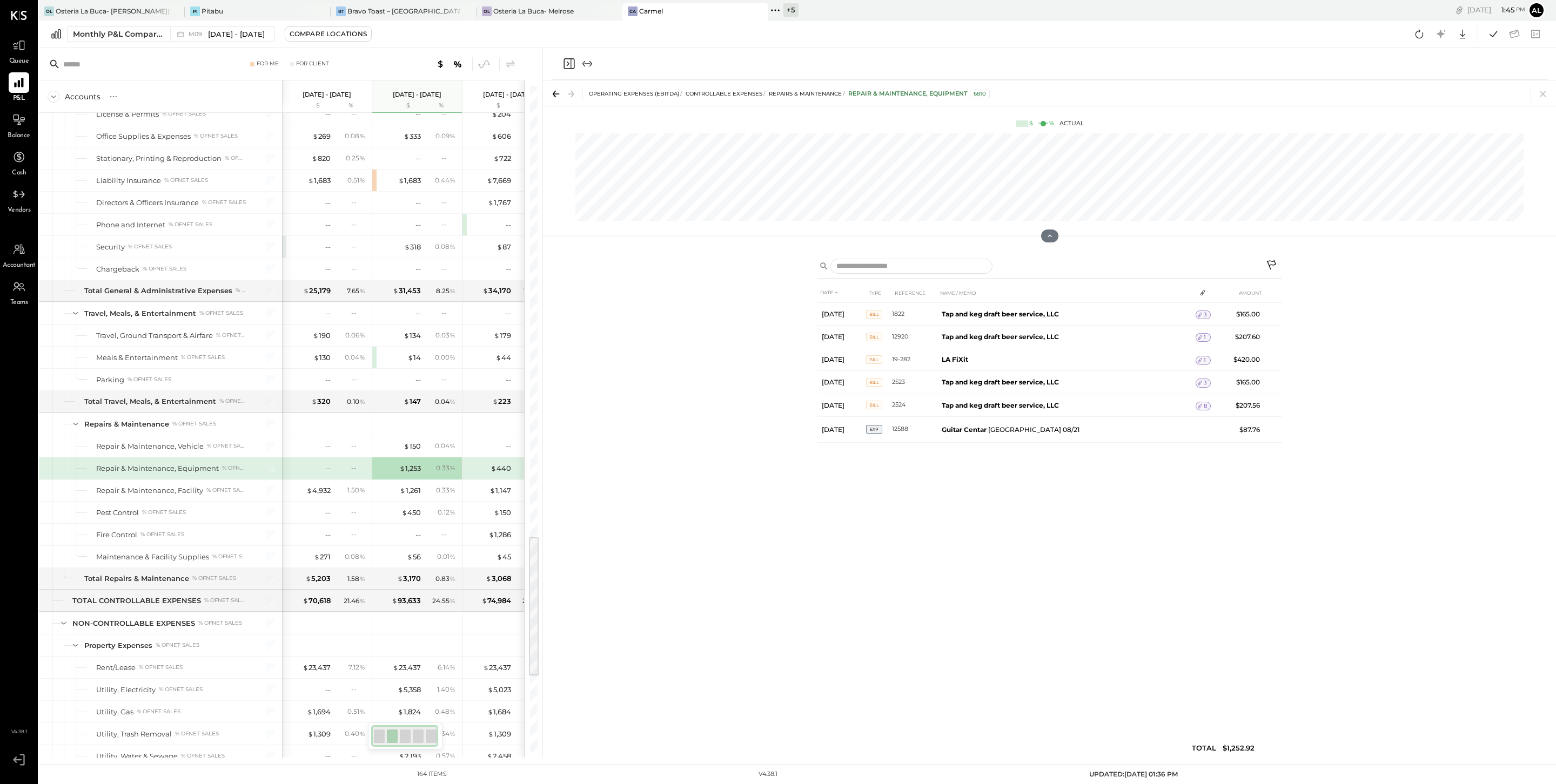
click at [767, 91] on icon at bounding box center [1542, 94] width 15 height 15
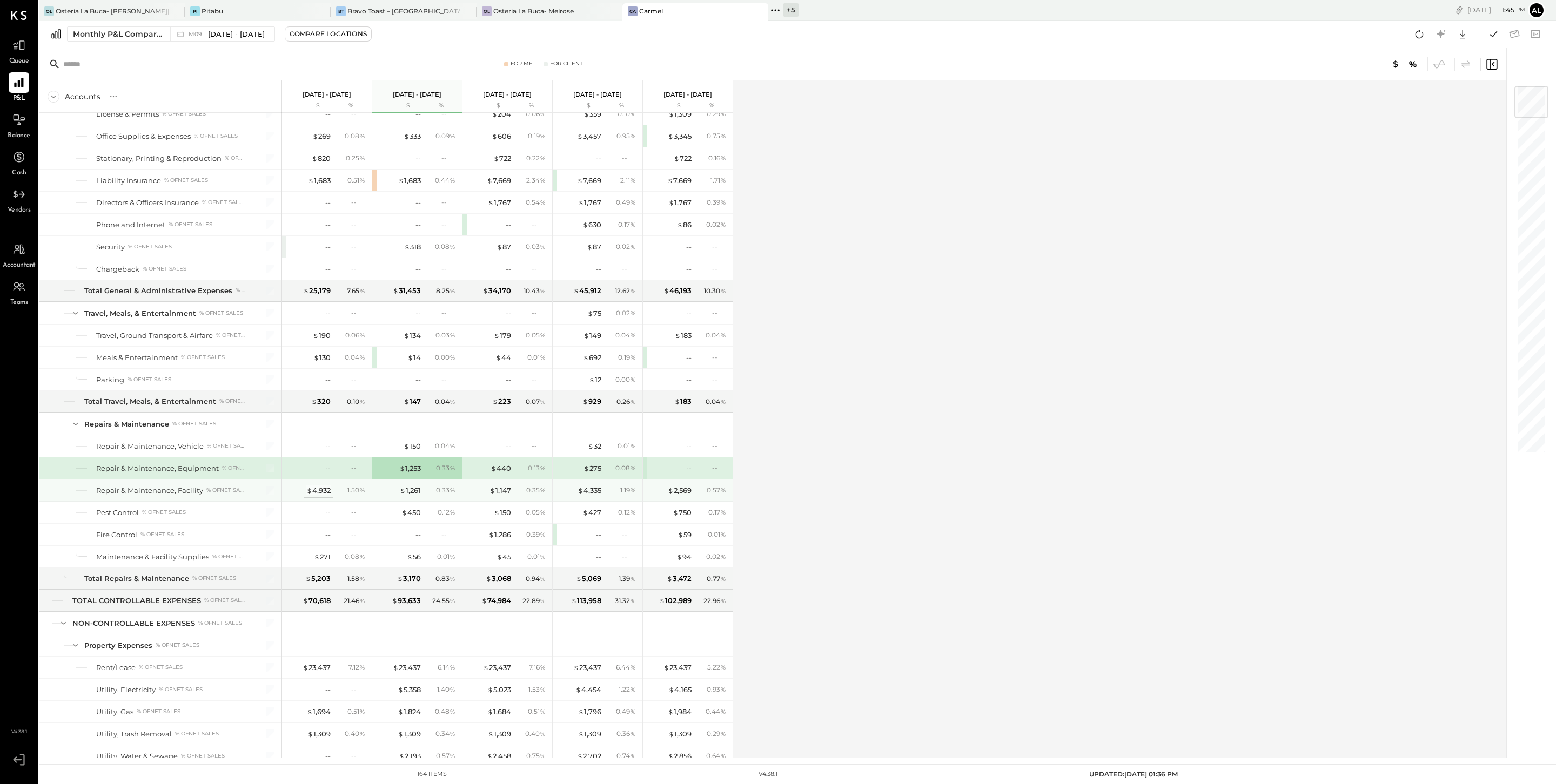
click at [318, 496] on div "$ 4,932" at bounding box center [319, 491] width 25 height 11
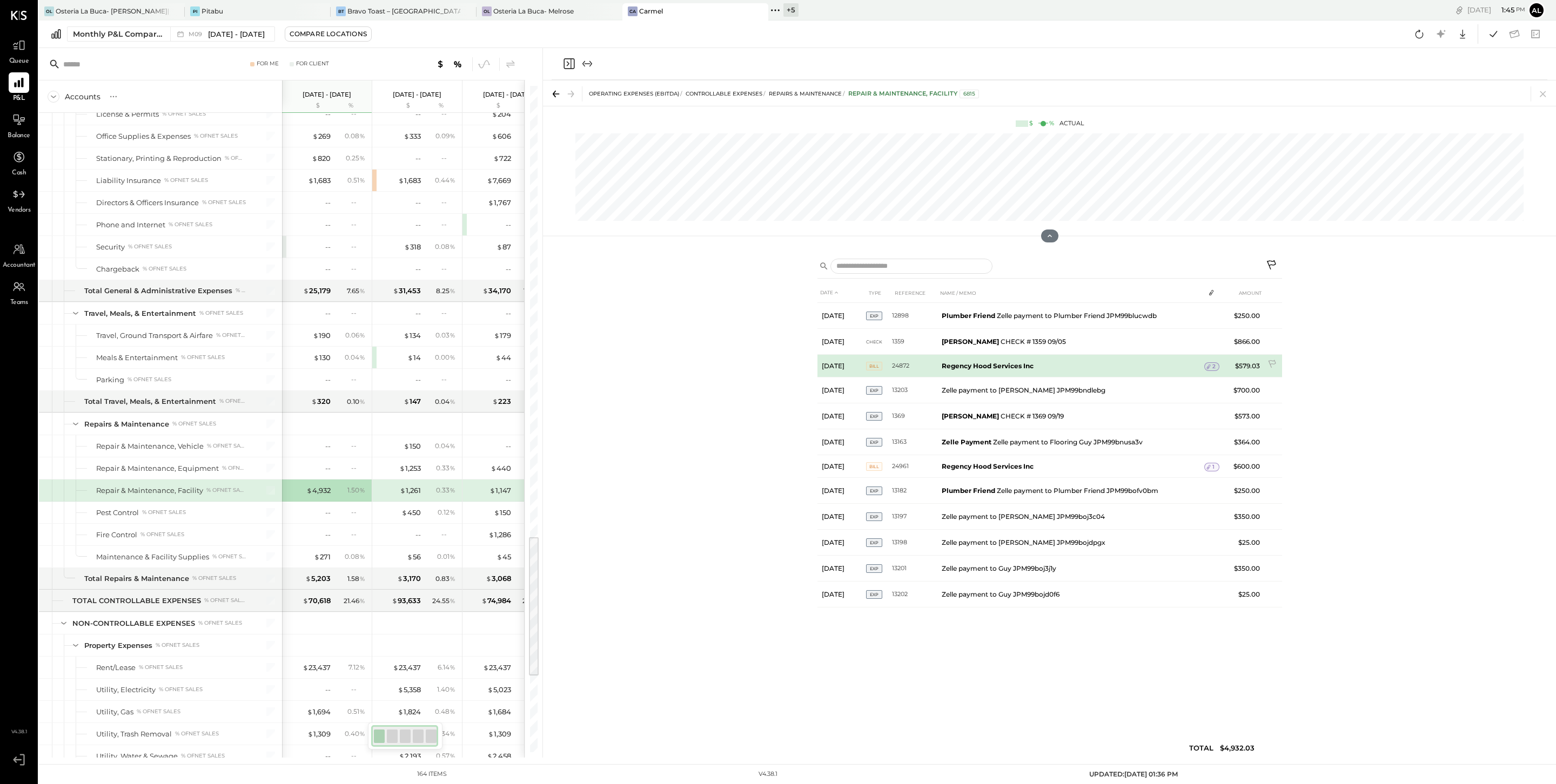
click at [767, 366] on span "2" at bounding box center [1214, 366] width 4 height 8
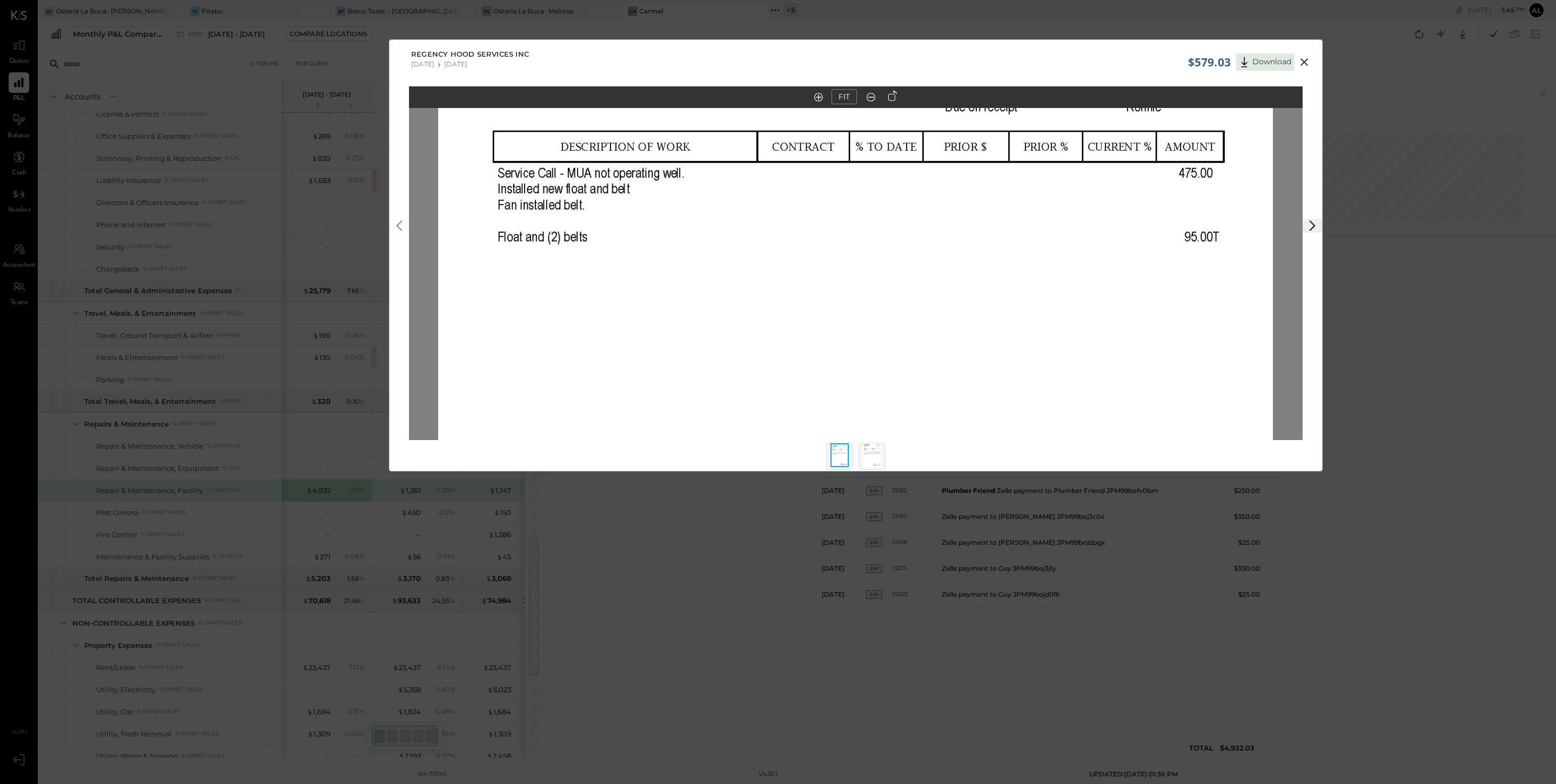
scroll to position [10, 0]
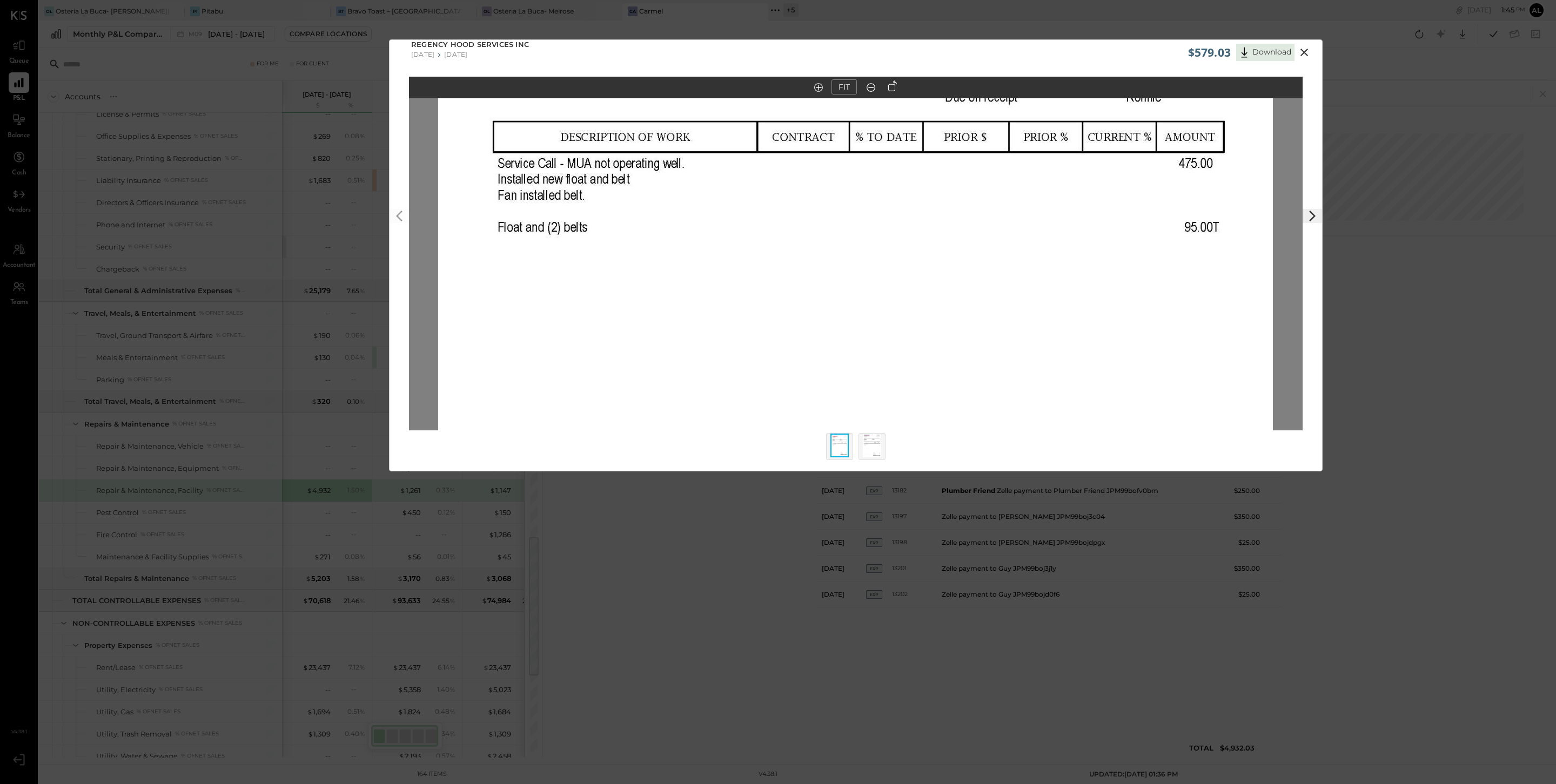
click at [767, 87] on icon at bounding box center [818, 88] width 9 height 9
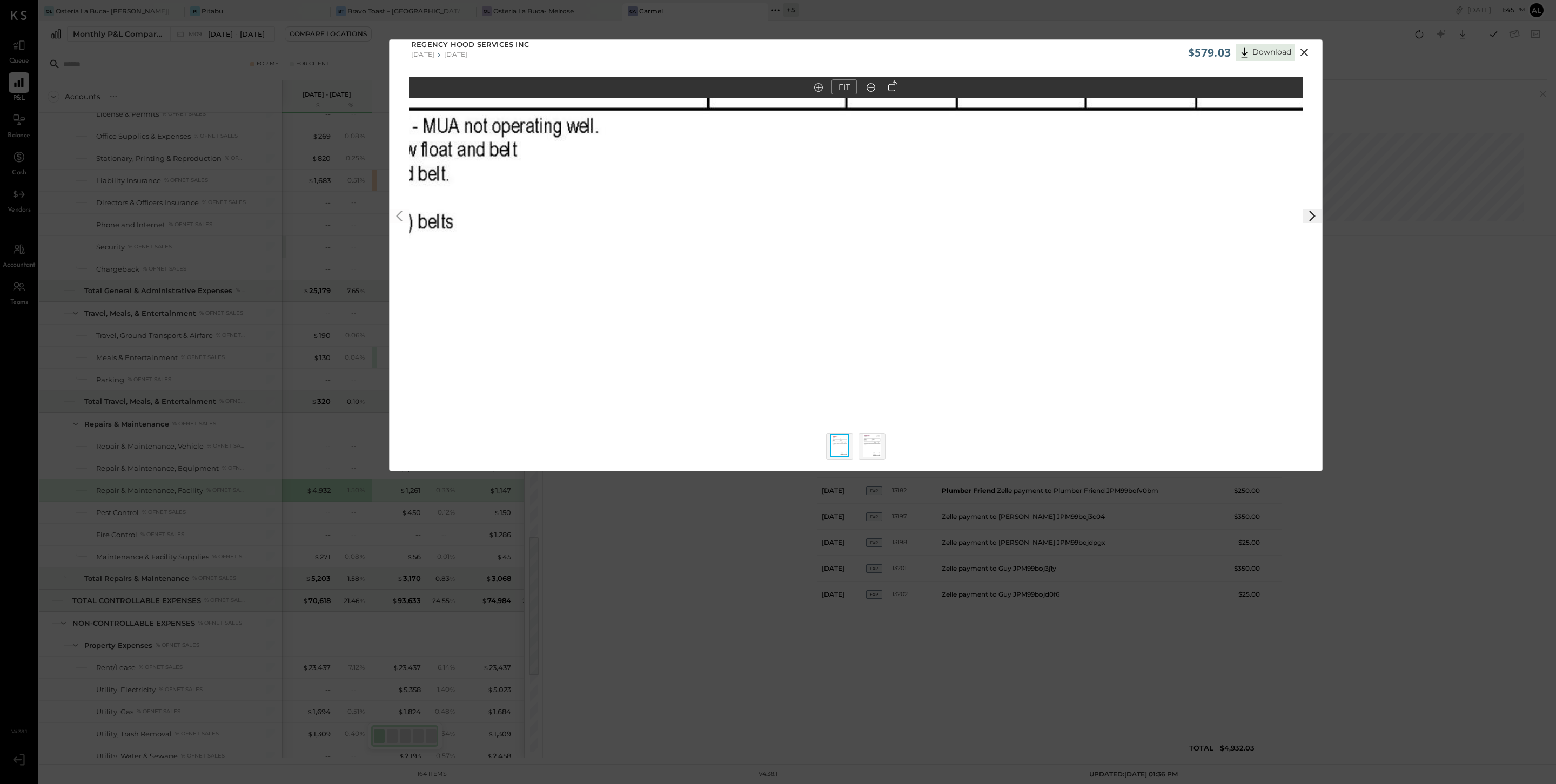
click at [767, 87] on icon at bounding box center [871, 88] width 11 height 14
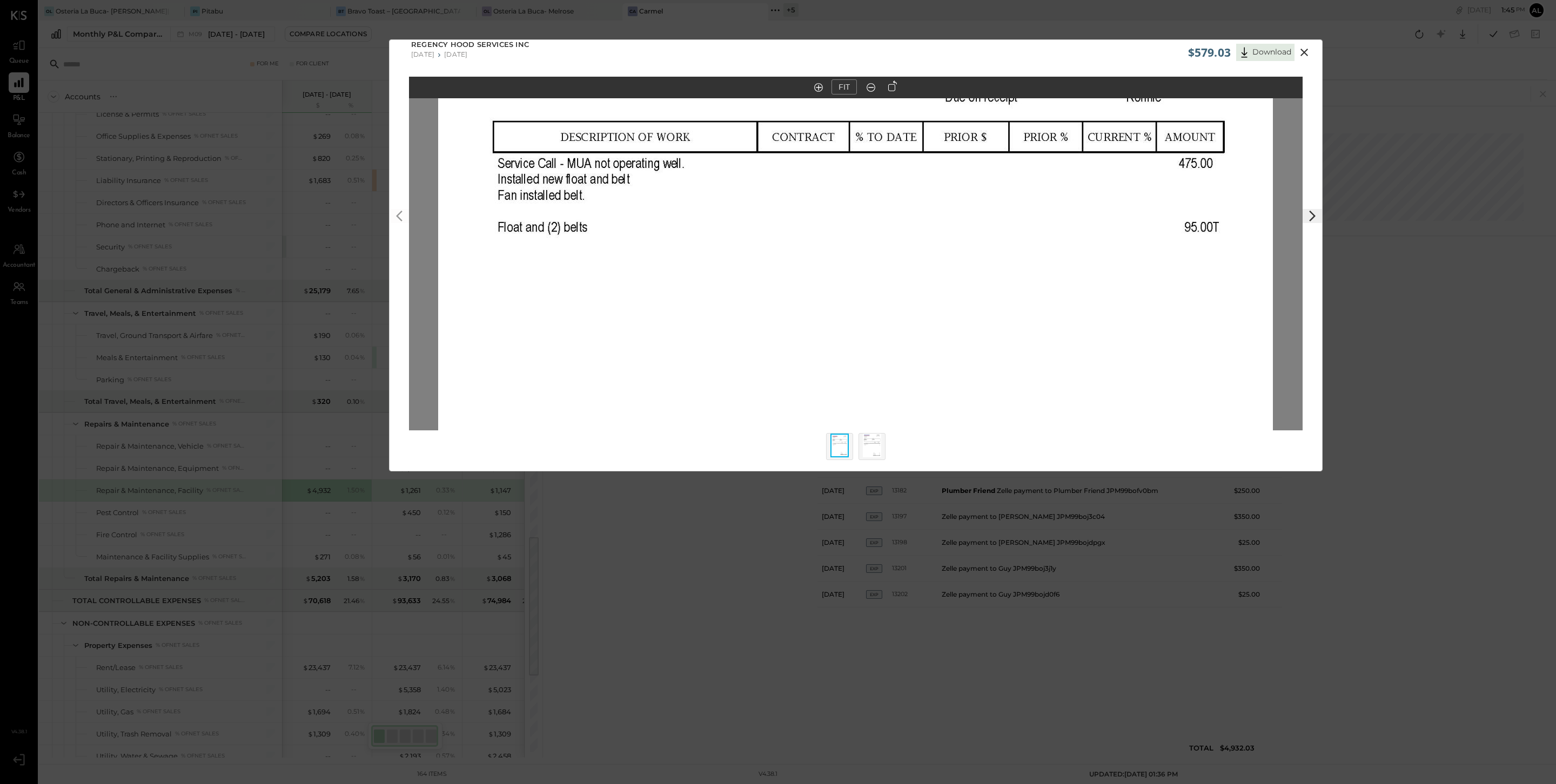
click at [767, 87] on icon at bounding box center [871, 88] width 11 height 14
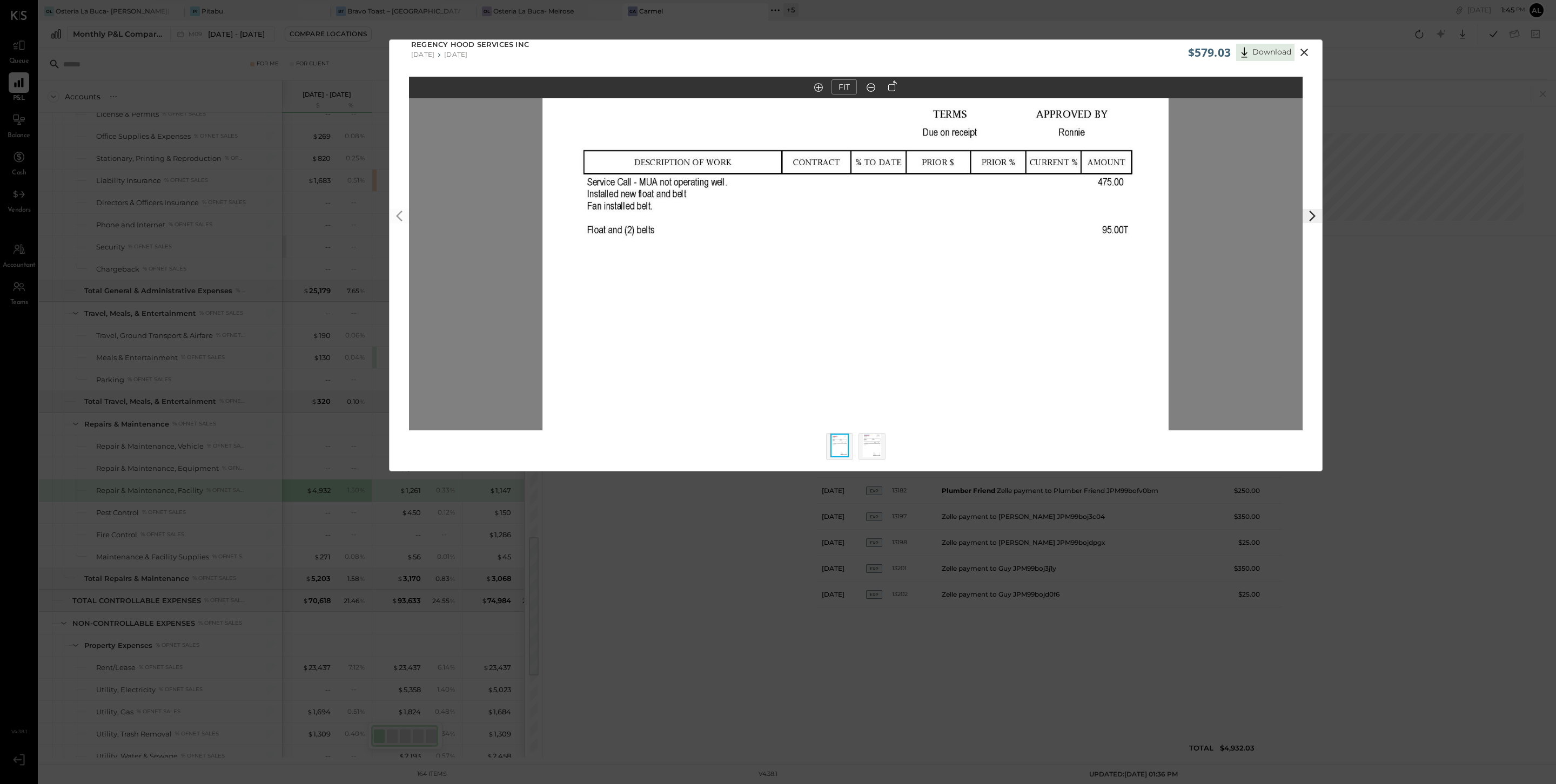
click at [767, 87] on icon at bounding box center [871, 88] width 11 height 14
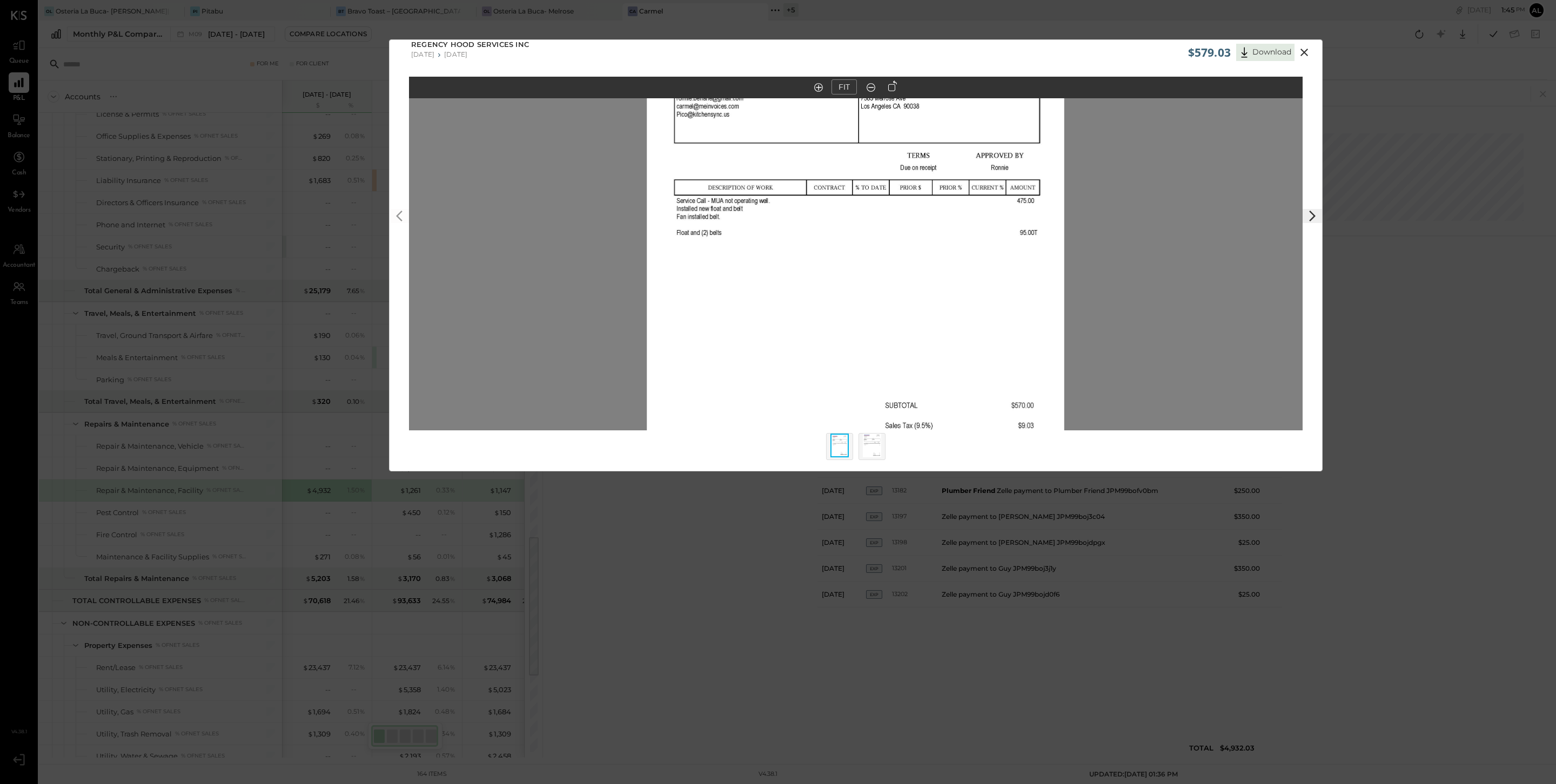
click at [767, 87] on icon at bounding box center [871, 88] width 11 height 14
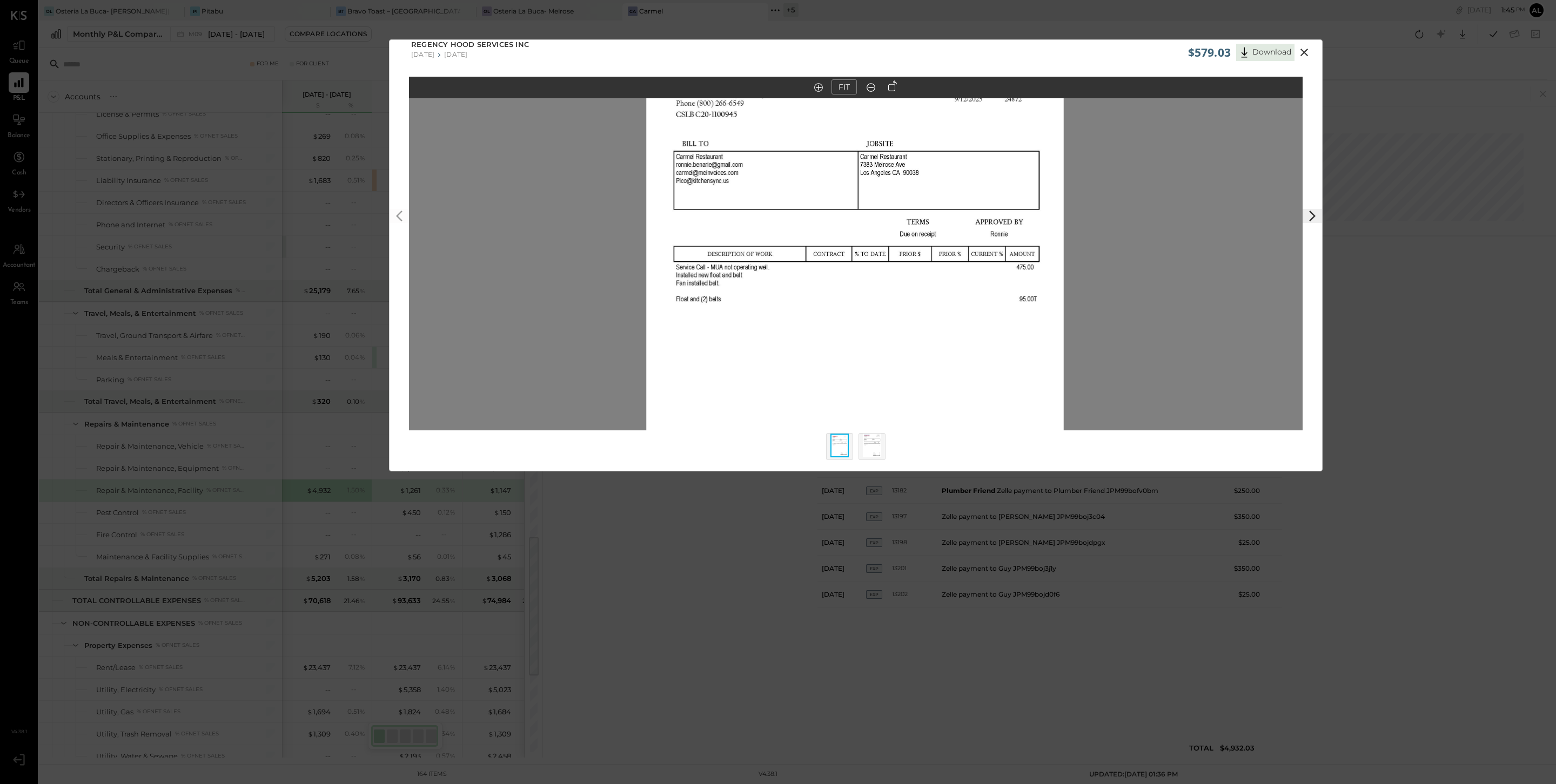
drag, startPoint x: 908, startPoint y: 195, endPoint x: 910, endPoint y: 340, distance: 145.0
click at [767, 340] on img at bounding box center [854, 304] width 418 height 540
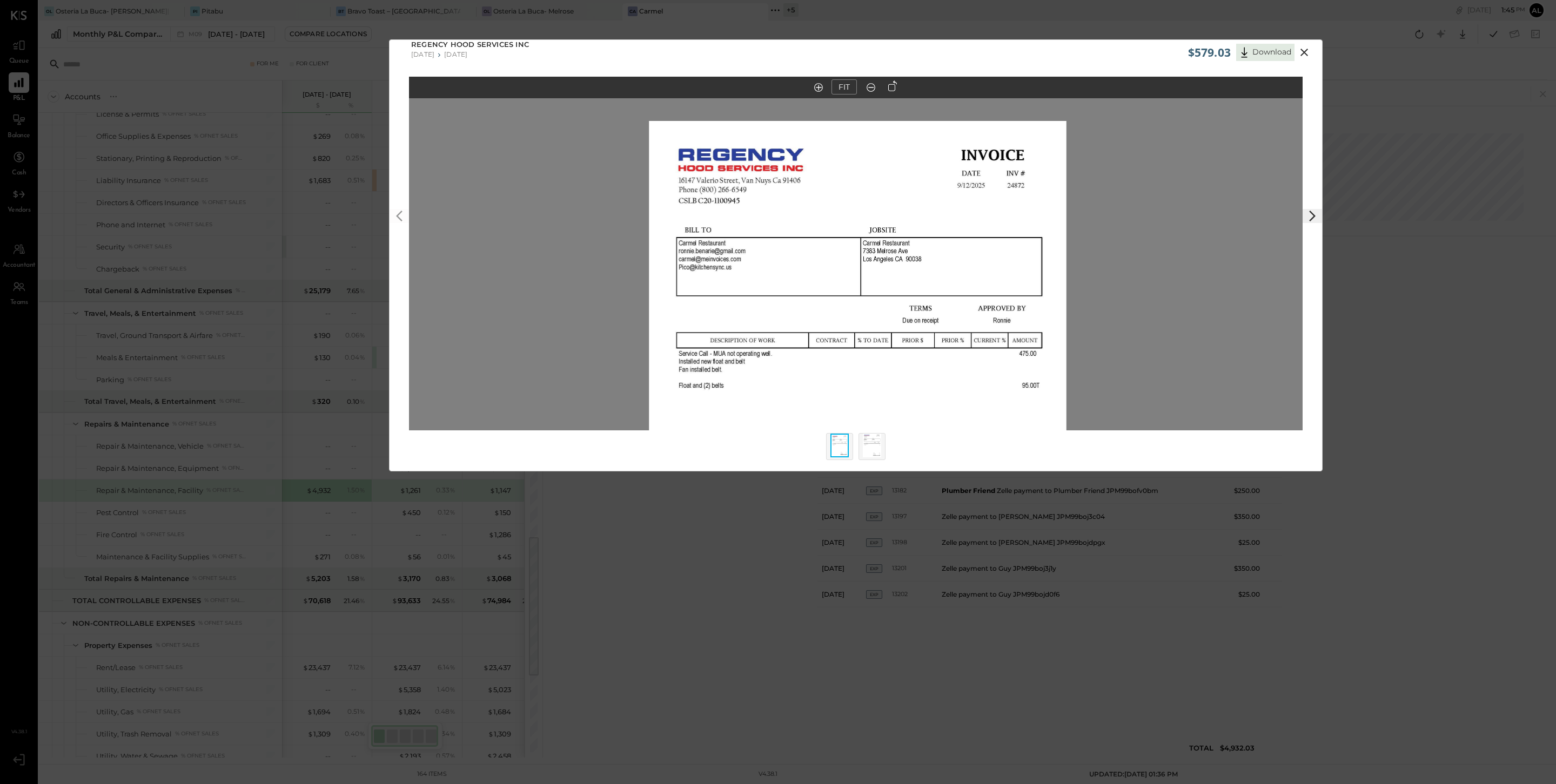
click at [767, 49] on icon at bounding box center [1304, 52] width 13 height 13
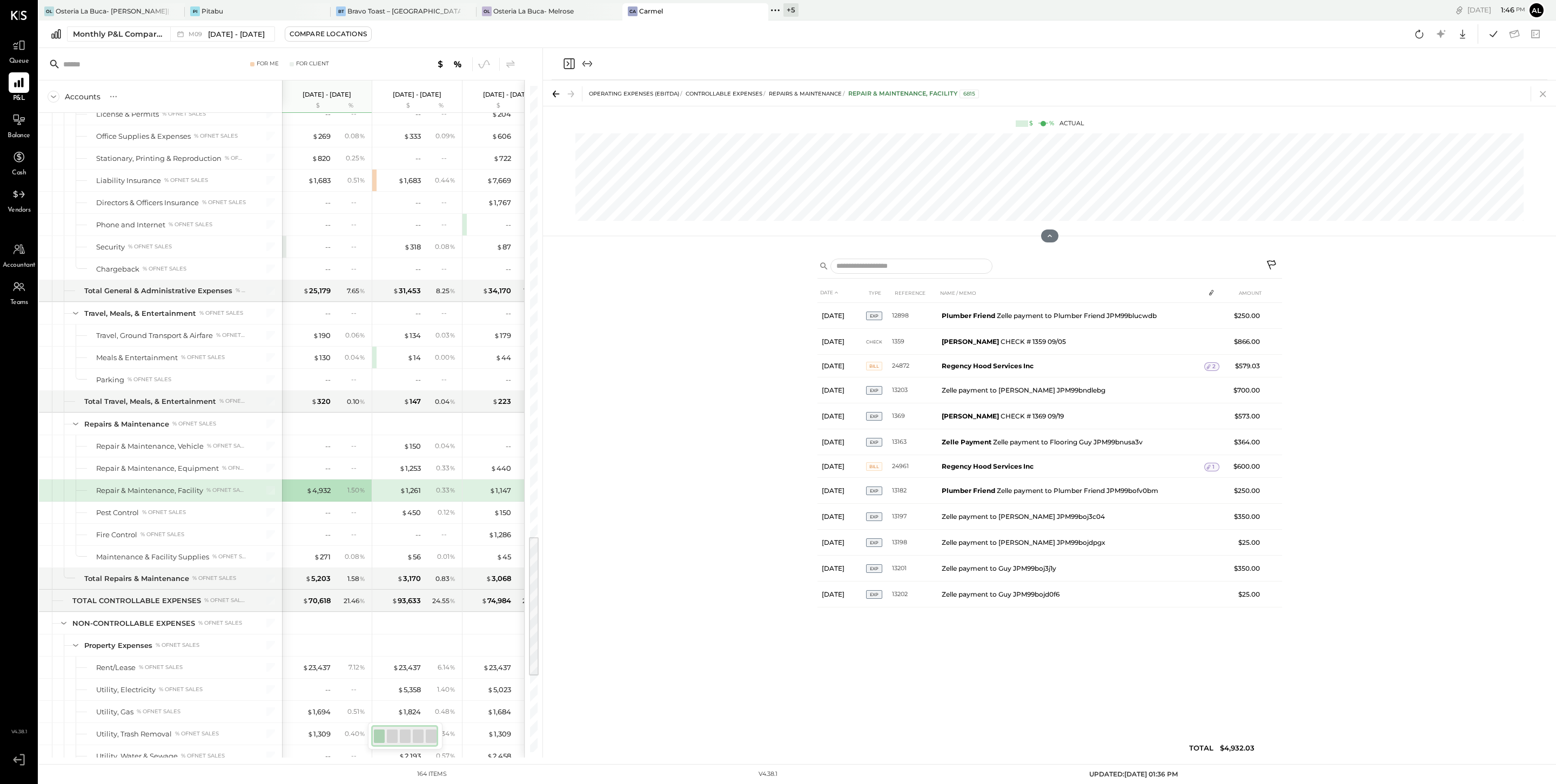
click at [767, 92] on icon at bounding box center [1542, 94] width 6 height 6
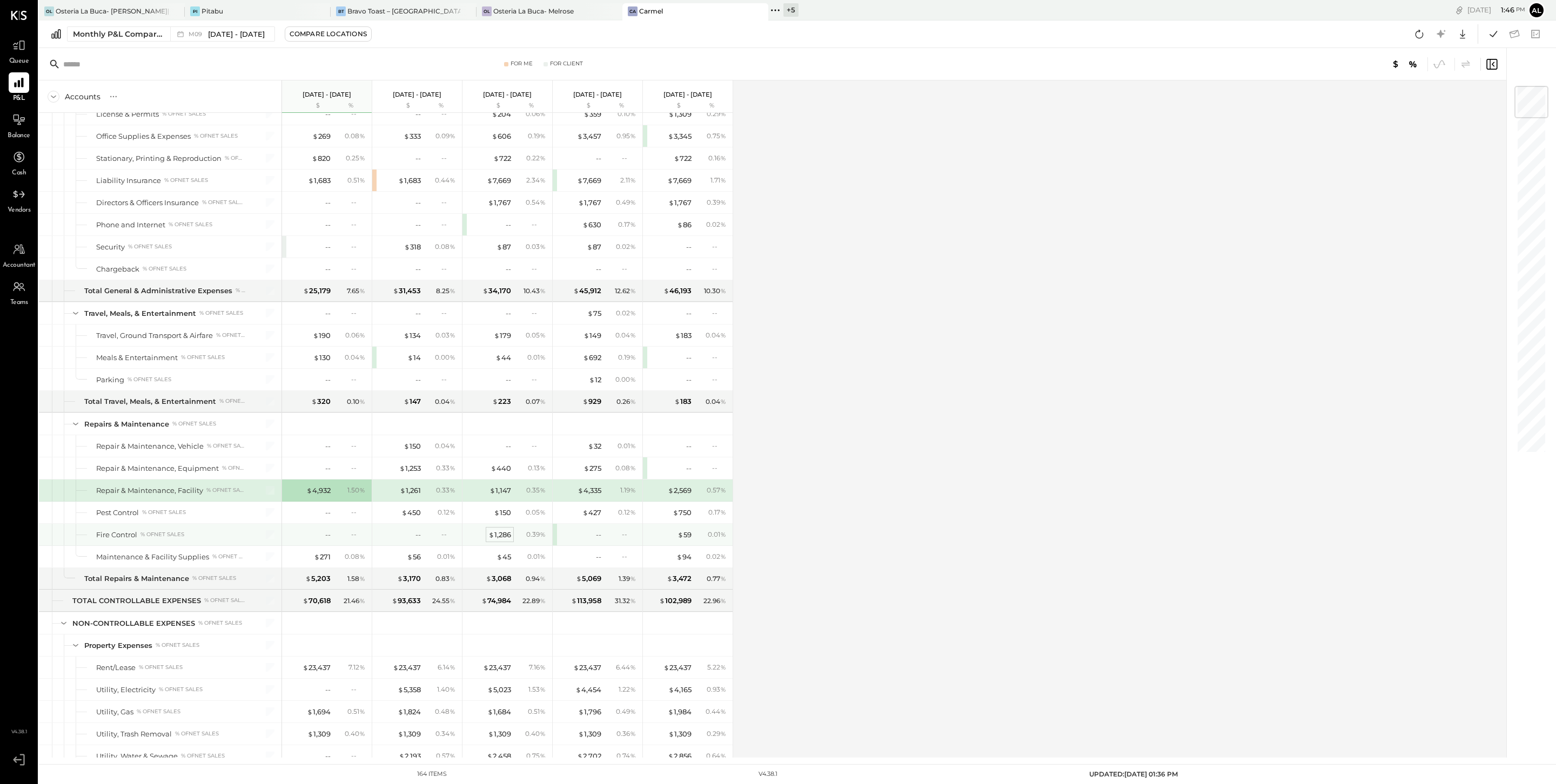
click at [506, 540] on div "$ 1,286" at bounding box center [499, 535] width 23 height 11
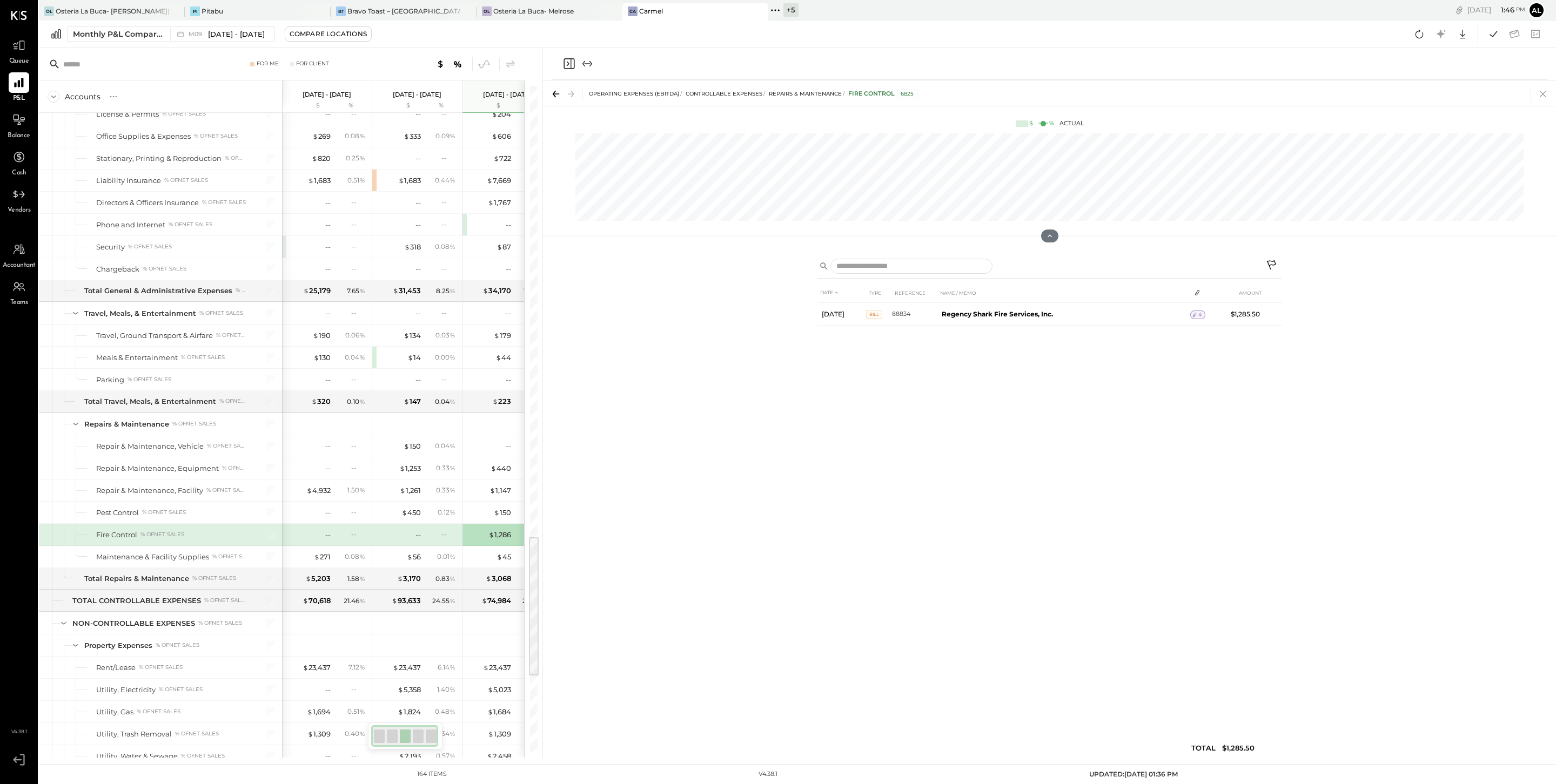
click at [767, 92] on icon at bounding box center [1542, 94] width 15 height 15
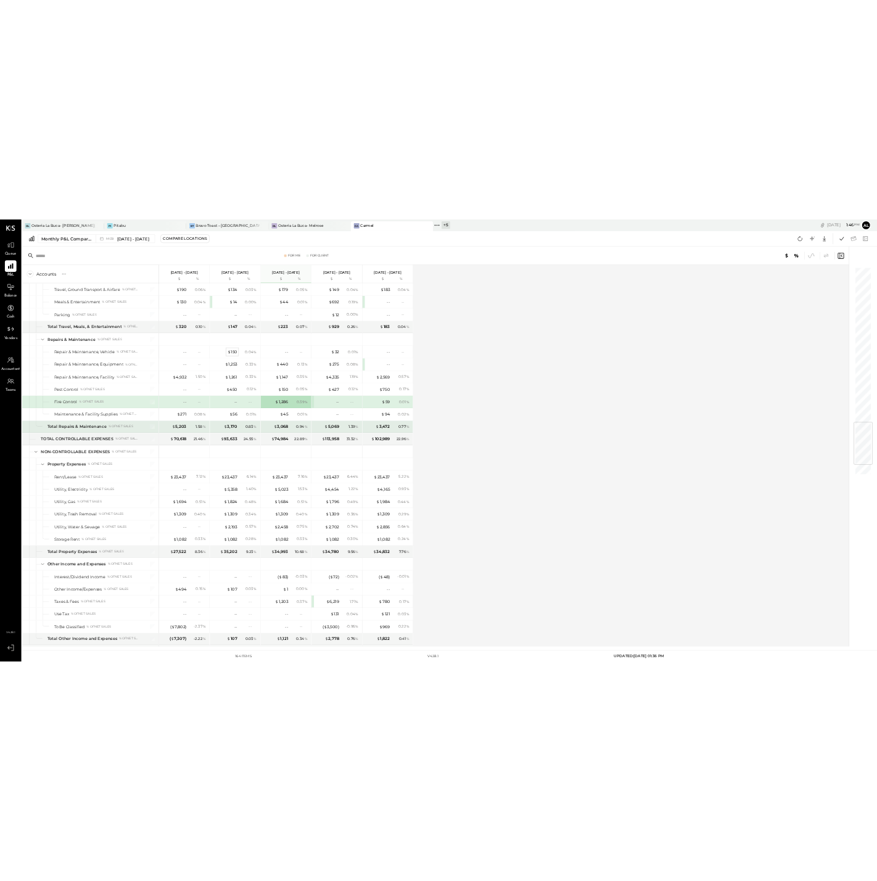
scroll to position [2655, 0]
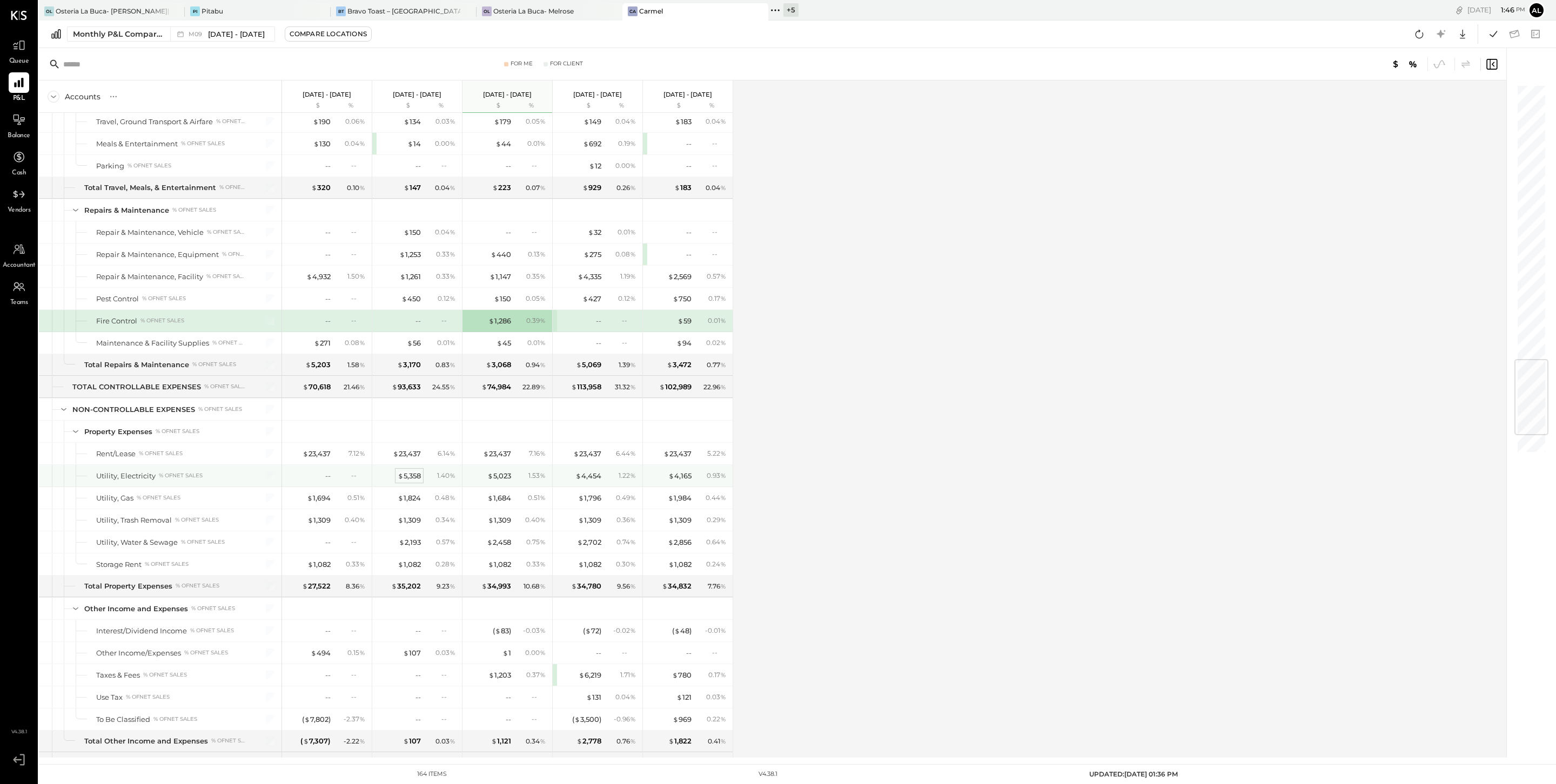
click at [419, 481] on div "$ 5,358" at bounding box center [409, 477] width 24 height 11
